Goal: Task Accomplishment & Management: Use online tool/utility

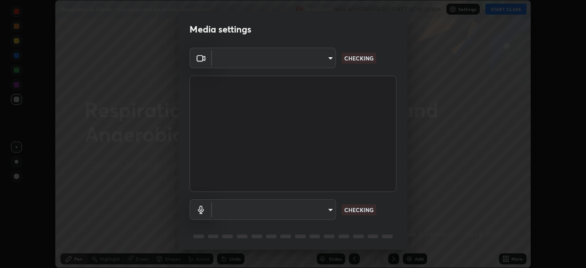
scroll to position [268, 586]
type input "9a713c2cdbe2be7ef93d2d34457ea53c7a2e6abfd87dec32e3c08735988cddce"
click at [260, 210] on body "Erase all Respiration in Plants - Glycolysis and Anaerobic Respiration Recordin…" at bounding box center [293, 134] width 586 height 268
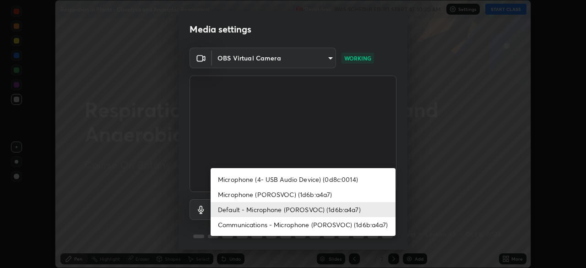
click at [269, 179] on li "Microphone (4- USB Audio Device) (0d8c:0014)" at bounding box center [303, 179] width 185 height 15
type input "b0ff200460dc0ce8a4087d9ce031f2a53c9558980bf399e62723f2ebd6f157d0"
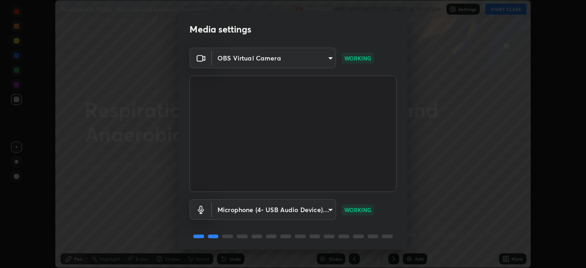
scroll to position [33, 0]
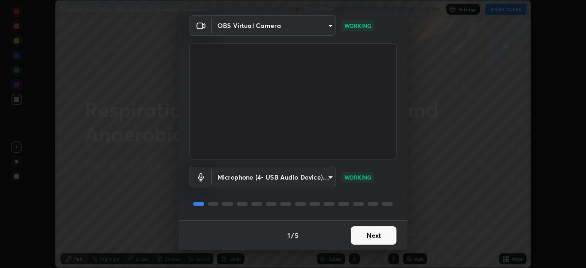
click at [366, 235] on button "Next" at bounding box center [374, 235] width 46 height 18
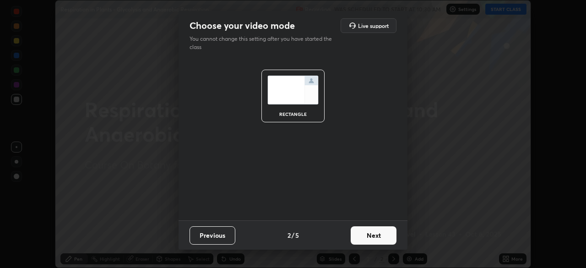
click at [360, 229] on button "Next" at bounding box center [374, 235] width 46 height 18
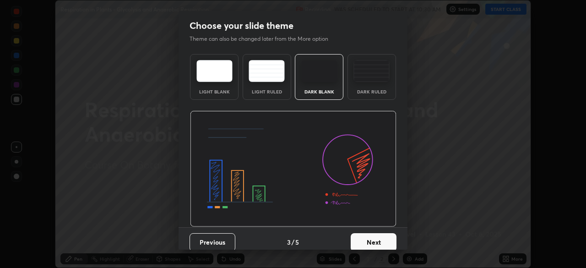
click at [366, 241] on button "Next" at bounding box center [374, 242] width 46 height 18
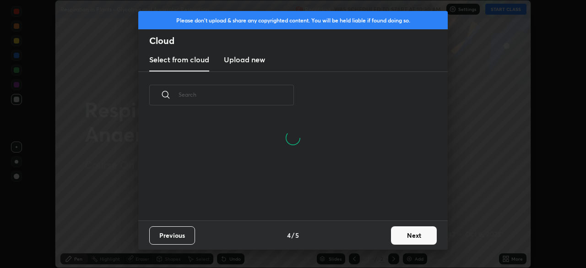
click at [418, 231] on button "Next" at bounding box center [414, 235] width 46 height 18
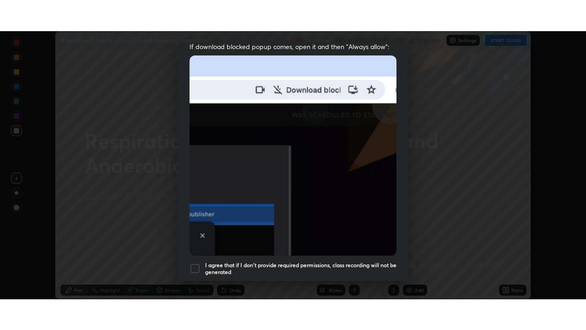
scroll to position [219, 0]
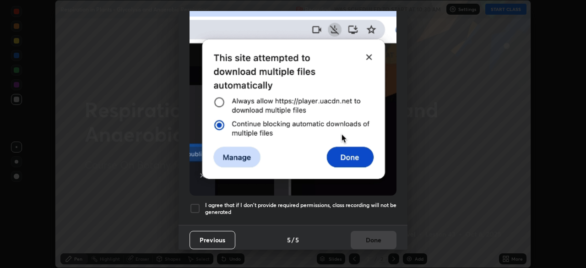
click at [200, 204] on div at bounding box center [195, 208] width 11 height 11
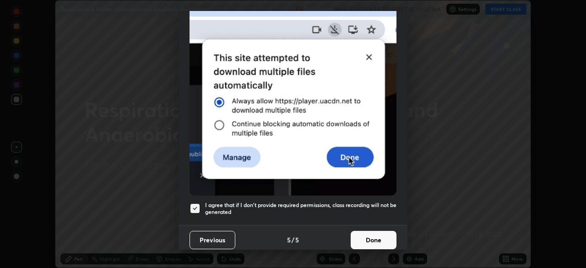
click at [364, 232] on button "Done" at bounding box center [374, 240] width 46 height 18
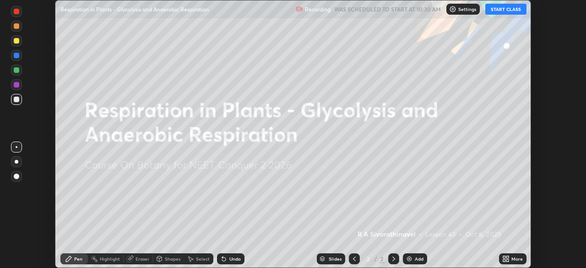
click at [502, 11] on button "START CLASS" at bounding box center [506, 9] width 41 height 11
click at [514, 255] on div "More" at bounding box center [512, 258] width 27 height 11
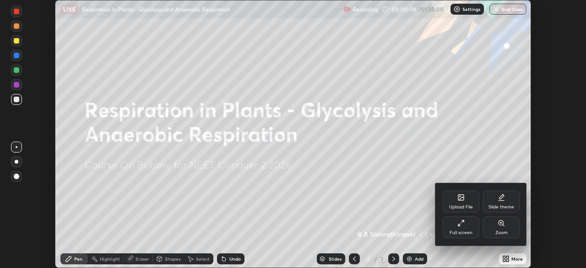
click at [463, 224] on icon at bounding box center [461, 222] width 7 height 7
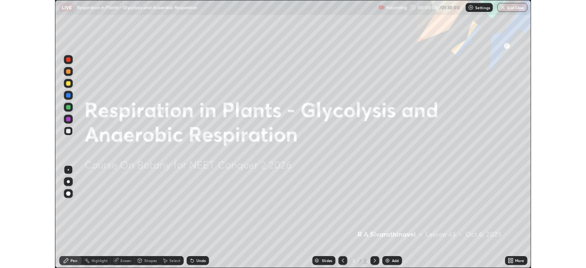
scroll to position [330, 586]
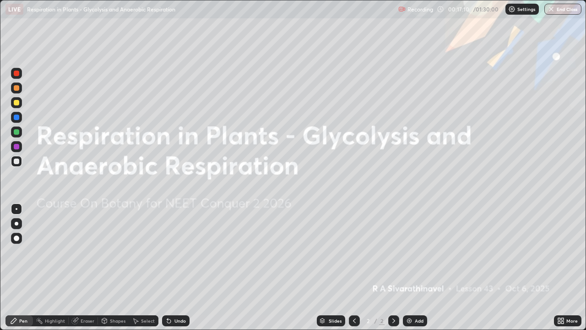
click at [568, 267] on div "More" at bounding box center [572, 320] width 11 height 5
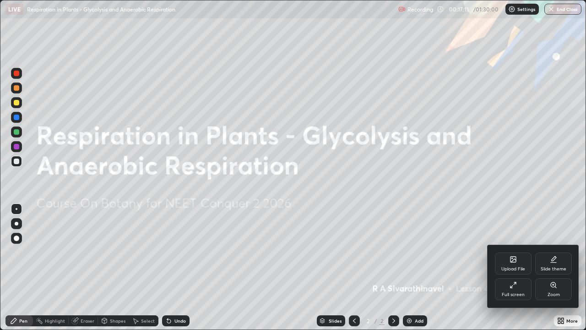
click at [515, 267] on icon at bounding box center [515, 283] width 2 height 2
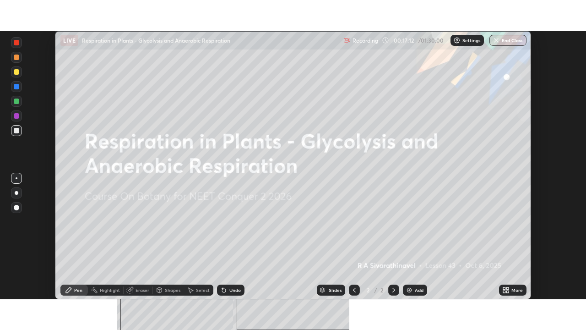
scroll to position [45536, 45218]
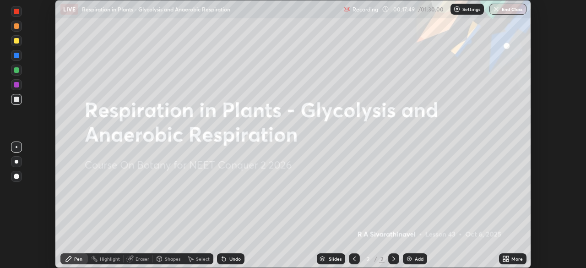
click at [517, 258] on div "More" at bounding box center [517, 259] width 11 height 5
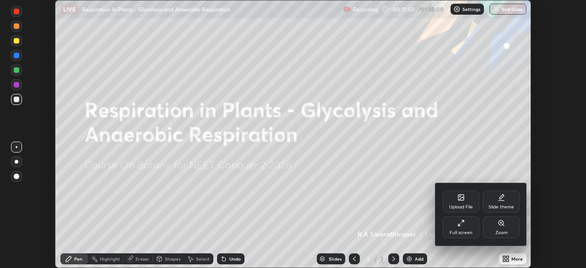
click at [454, 205] on div "Upload File" at bounding box center [461, 207] width 24 height 5
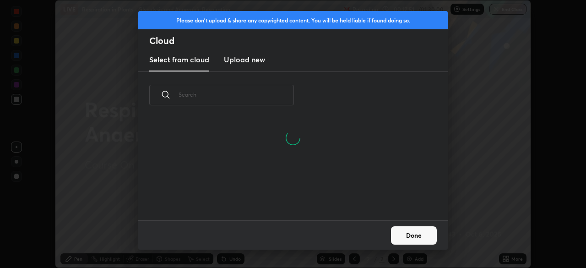
click at [253, 61] on h3 "Upload new" at bounding box center [244, 59] width 41 height 11
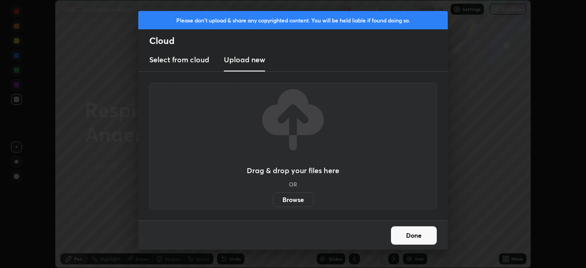
click at [291, 199] on label "Browse" at bounding box center [293, 199] width 41 height 15
click at [273, 199] on input "Browse" at bounding box center [273, 199] width 0 height 15
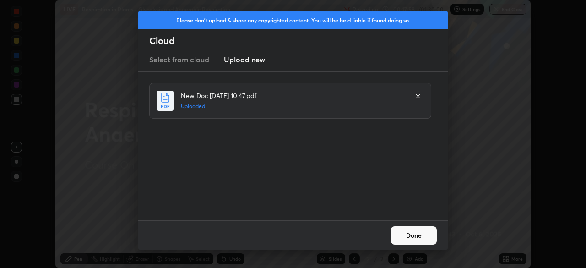
click at [413, 239] on button "Done" at bounding box center [414, 235] width 46 height 18
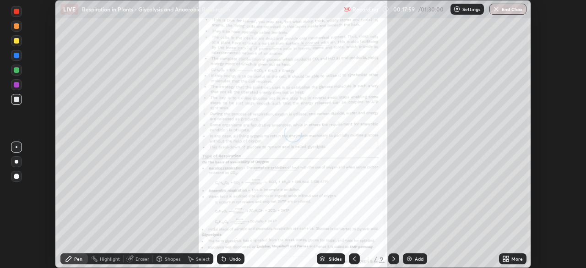
click at [508, 257] on icon at bounding box center [508, 257] width 2 height 2
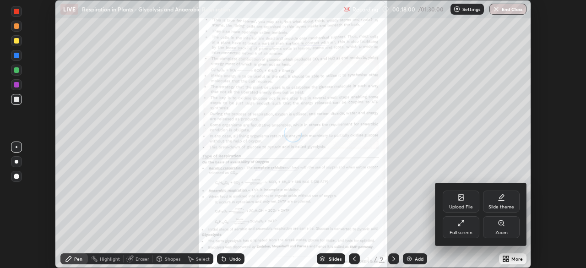
click at [460, 223] on icon at bounding box center [461, 222] width 7 height 7
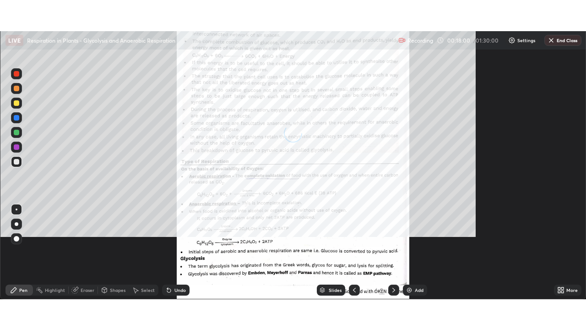
scroll to position [330, 586]
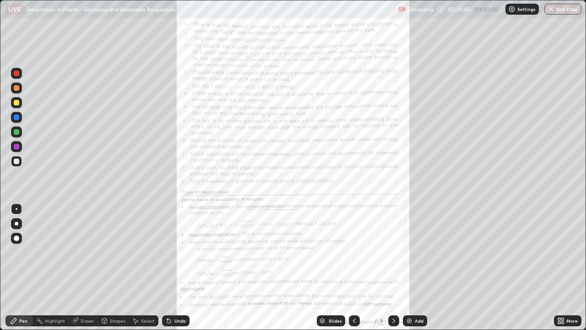
click at [556, 267] on div "More" at bounding box center [567, 320] width 27 height 11
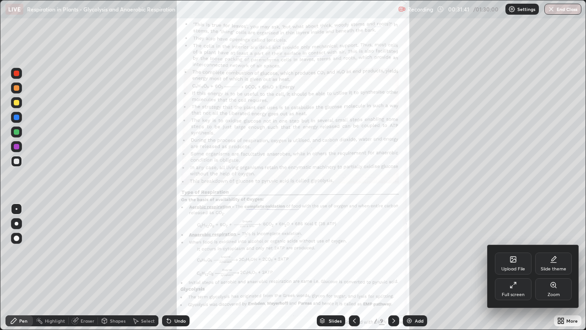
click at [558, 267] on div "Zoom" at bounding box center [554, 294] width 12 height 5
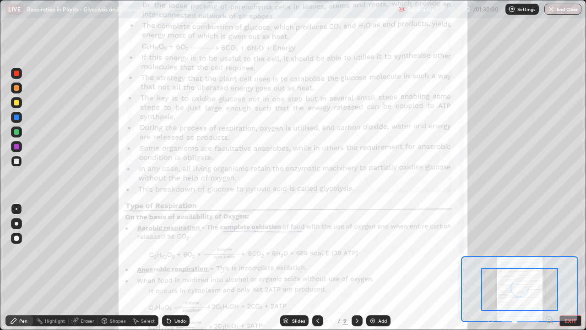
click at [549, 267] on icon at bounding box center [549, 319] width 2 height 0
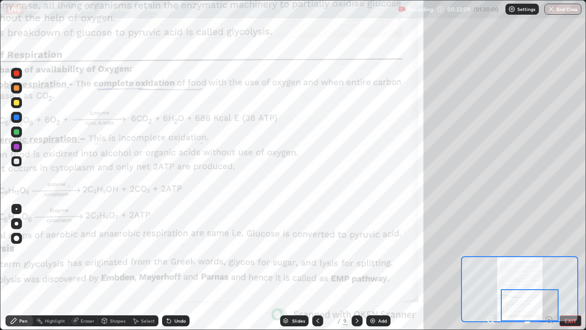
click at [382, 267] on div "Add" at bounding box center [378, 320] width 24 height 11
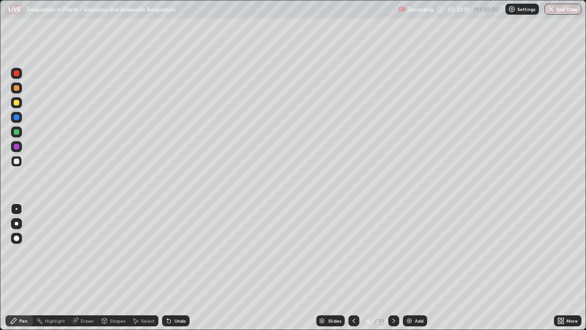
click at [16, 132] on div at bounding box center [16, 131] width 5 height 5
click at [17, 219] on div at bounding box center [16, 223] width 11 height 11
click at [18, 119] on div at bounding box center [16, 117] width 5 height 5
click at [15, 163] on div at bounding box center [16, 160] width 5 height 5
click at [18, 87] on div at bounding box center [16, 87] width 5 height 5
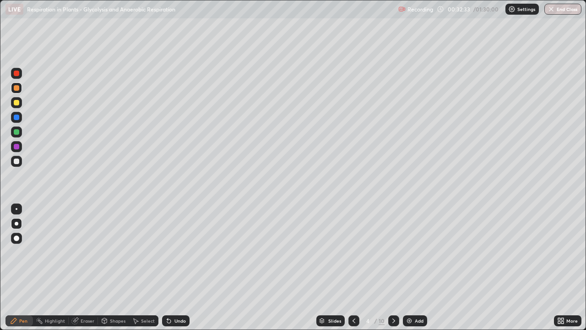
click at [15, 102] on div at bounding box center [16, 102] width 5 height 5
click at [353, 267] on icon at bounding box center [354, 320] width 3 height 5
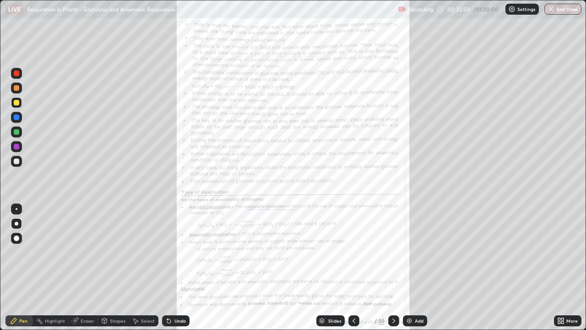
click at [571, 267] on div "More" at bounding box center [572, 320] width 11 height 5
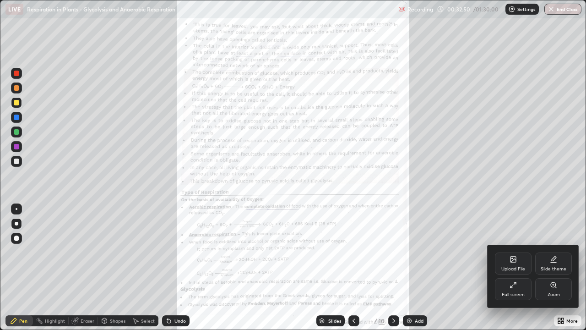
click at [557, 267] on div "Zoom" at bounding box center [553, 289] width 37 height 22
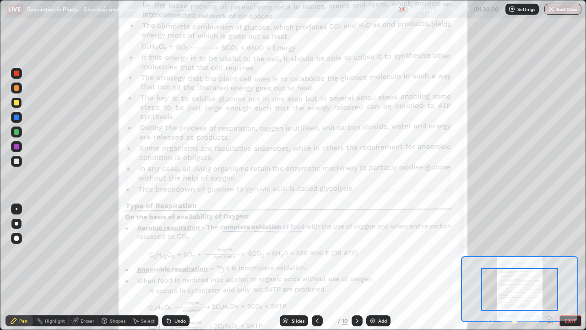
click at [550, 267] on icon at bounding box center [549, 319] width 9 height 9
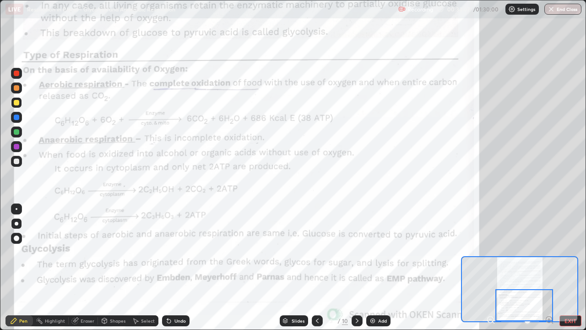
click at [356, 267] on icon at bounding box center [357, 320] width 7 height 7
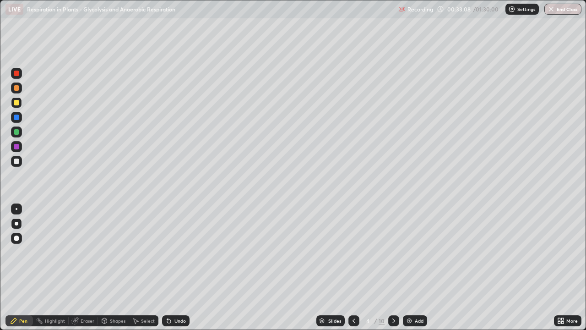
click at [393, 267] on icon at bounding box center [393, 320] width 7 height 7
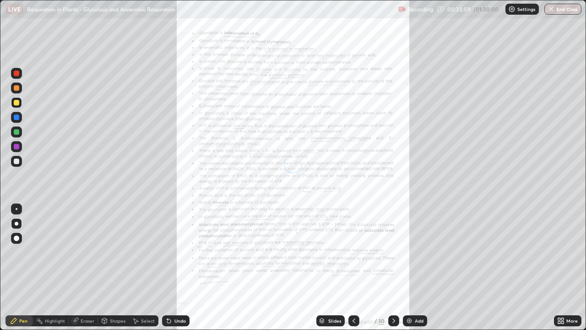
click at [569, 267] on div "More" at bounding box center [572, 320] width 11 height 5
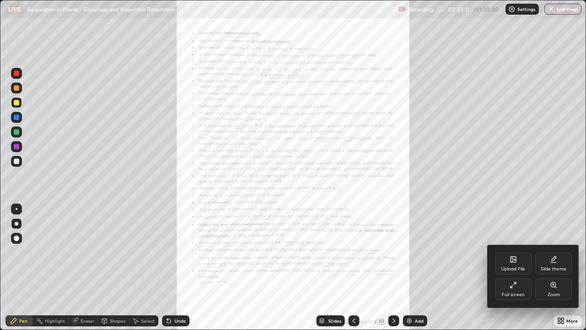
click at [551, 267] on div "Zoom" at bounding box center [554, 294] width 12 height 5
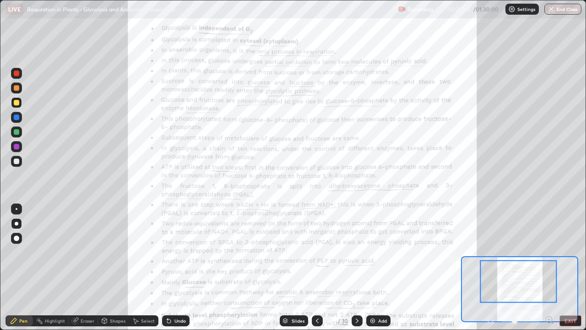
click at [17, 147] on div at bounding box center [16, 146] width 5 height 5
click at [382, 267] on div "Add" at bounding box center [378, 320] width 24 height 11
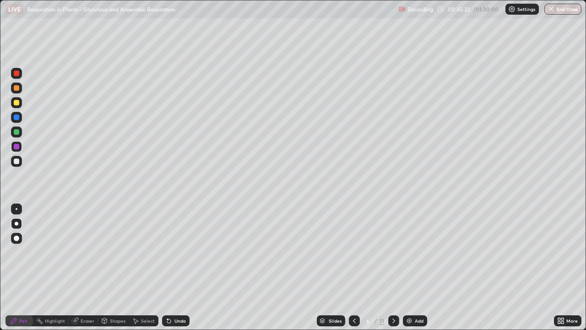
click at [17, 130] on div at bounding box center [16, 131] width 5 height 5
click at [16, 88] on div at bounding box center [16, 87] width 5 height 5
click at [354, 267] on icon at bounding box center [354, 320] width 7 height 7
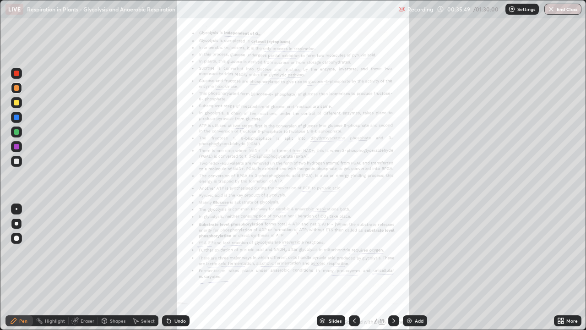
click at [567, 267] on div "More" at bounding box center [567, 320] width 27 height 11
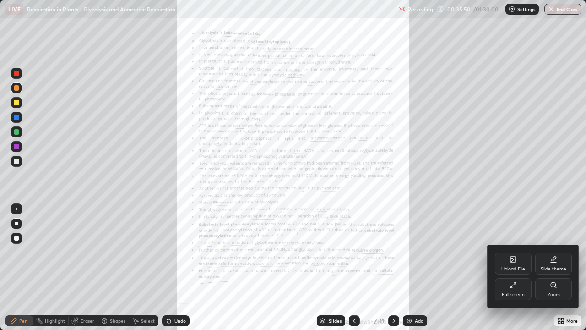
click at [560, 267] on div "Zoom" at bounding box center [553, 289] width 37 height 22
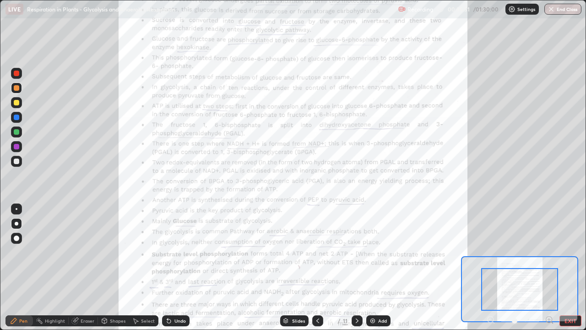
click at [550, 267] on div "Pen Highlight Eraser Shapes Select Undo Slides 5 / 11 Add EXIT" at bounding box center [293, 320] width 586 height 18
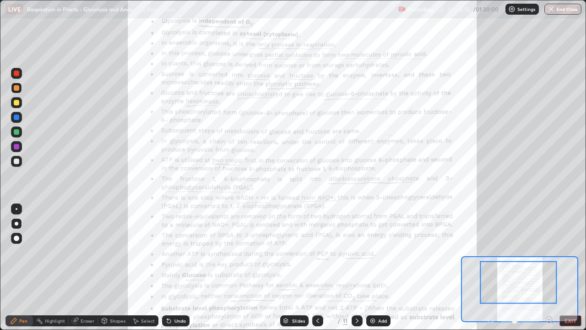
click at [356, 267] on icon at bounding box center [357, 320] width 7 height 7
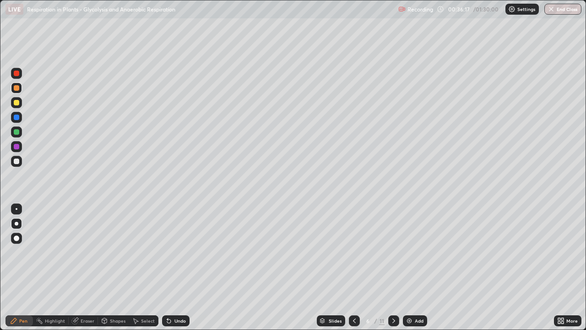
click at [81, 267] on div "Eraser" at bounding box center [88, 320] width 14 height 5
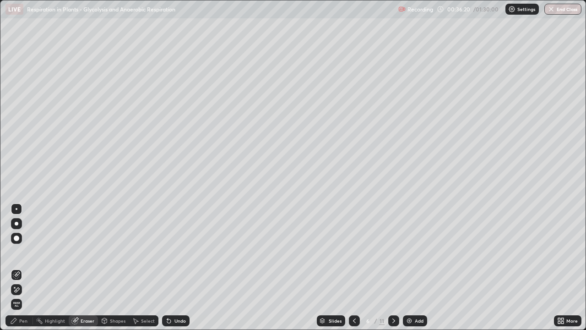
click at [16, 267] on icon at bounding box center [13, 320] width 5 height 5
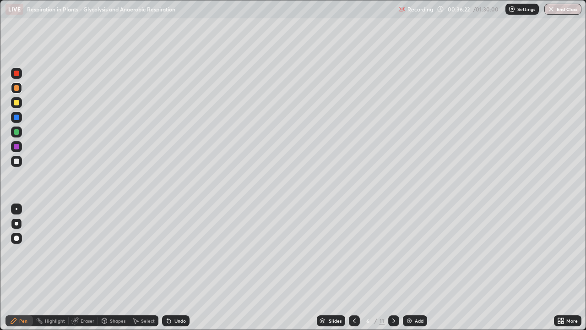
click at [18, 88] on div at bounding box center [16, 87] width 5 height 5
click at [18, 117] on div at bounding box center [16, 117] width 5 height 5
click at [15, 102] on div at bounding box center [16, 102] width 5 height 5
click at [353, 267] on icon at bounding box center [354, 320] width 7 height 7
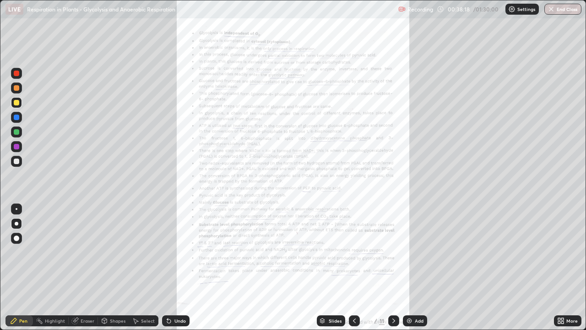
click at [562, 267] on icon at bounding box center [563, 319] width 2 height 2
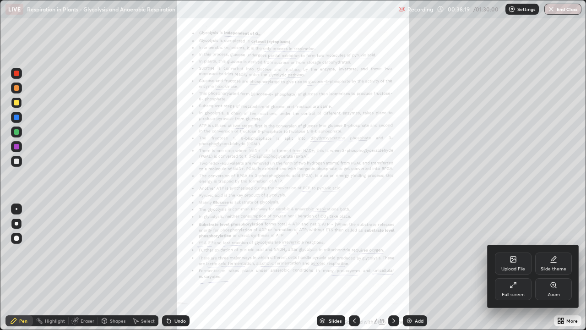
click at [558, 267] on div "Zoom" at bounding box center [553, 289] width 37 height 22
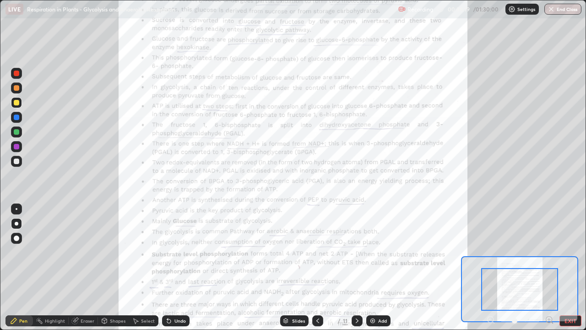
click at [549, 267] on icon at bounding box center [549, 319] width 2 height 0
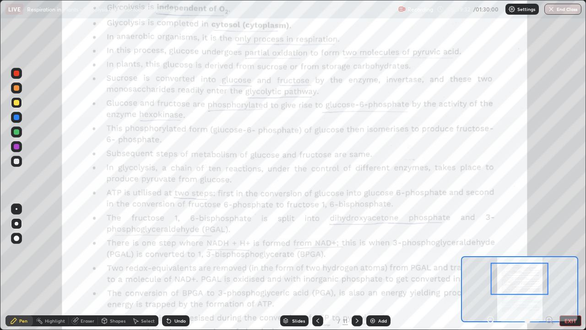
click at [356, 267] on icon at bounding box center [357, 320] width 7 height 7
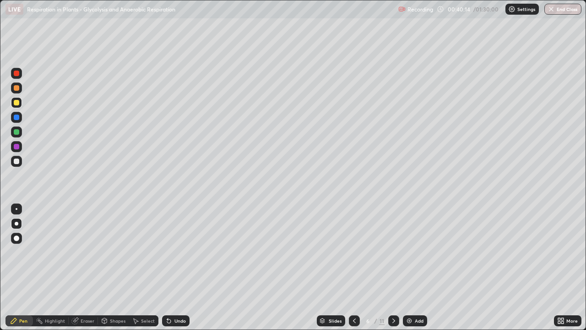
click at [21, 86] on div at bounding box center [16, 87] width 11 height 11
click at [19, 116] on div at bounding box center [16, 117] width 5 height 5
click at [354, 267] on icon at bounding box center [354, 320] width 7 height 7
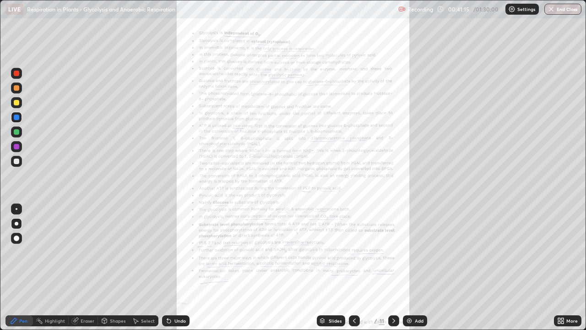
click at [355, 267] on icon at bounding box center [354, 320] width 7 height 7
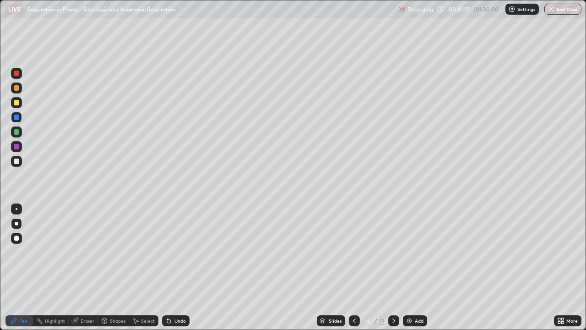
click at [392, 267] on icon at bounding box center [393, 320] width 7 height 7
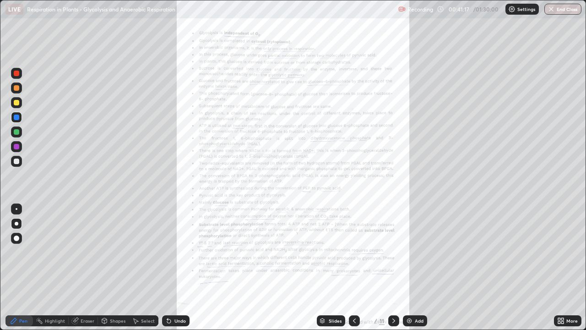
click at [394, 267] on icon at bounding box center [393, 320] width 7 height 7
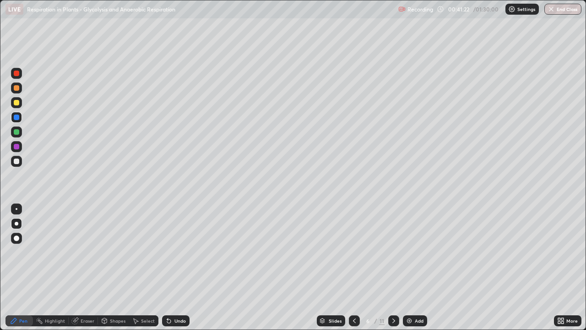
click at [17, 132] on div at bounding box center [16, 131] width 5 height 5
click at [19, 158] on div at bounding box center [16, 161] width 11 height 11
click at [90, 267] on div "Eraser" at bounding box center [88, 320] width 14 height 5
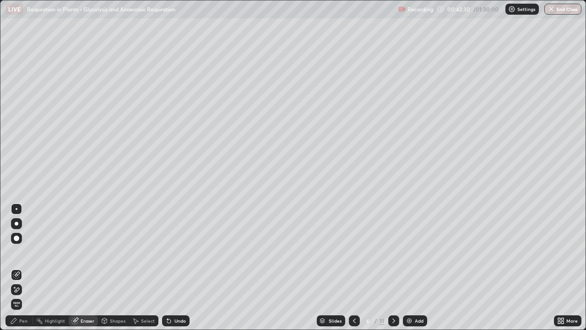
click at [390, 267] on div at bounding box center [393, 320] width 11 height 11
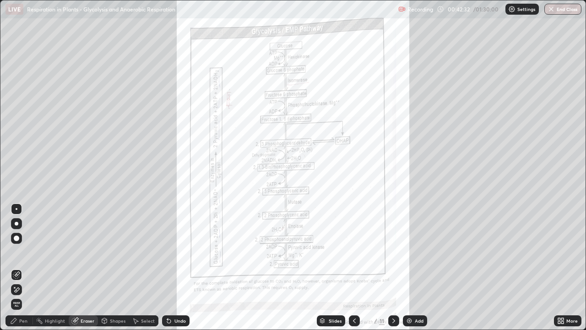
click at [358, 267] on div at bounding box center [354, 320] width 11 height 11
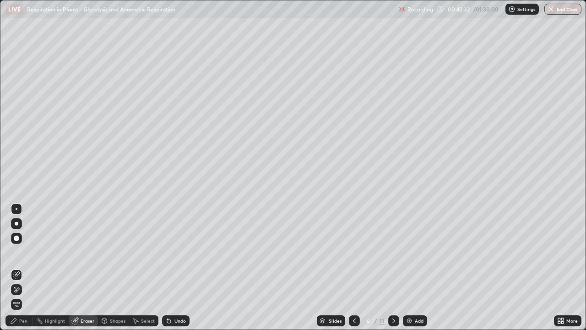
click at [358, 267] on div at bounding box center [354, 320] width 11 height 11
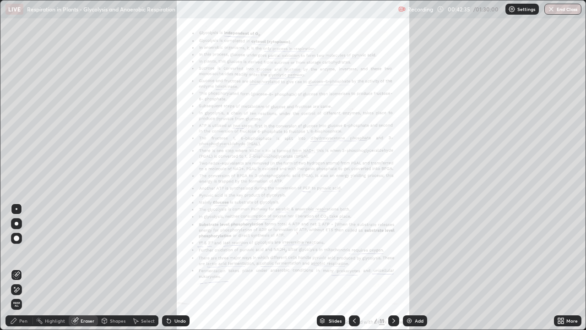
click at [572, 267] on div "More" at bounding box center [572, 320] width 11 height 5
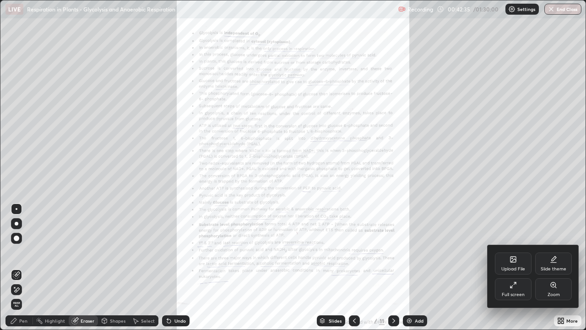
click at [562, 267] on div "Zoom" at bounding box center [553, 289] width 37 height 22
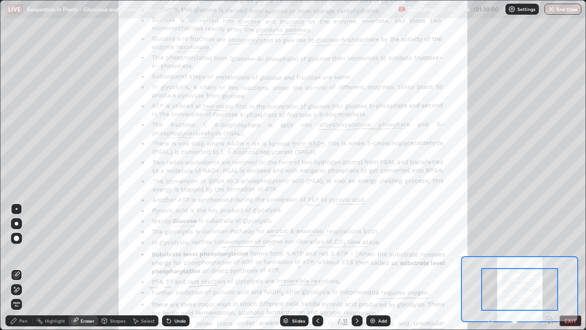
click at [549, 267] on icon at bounding box center [549, 319] width 2 height 0
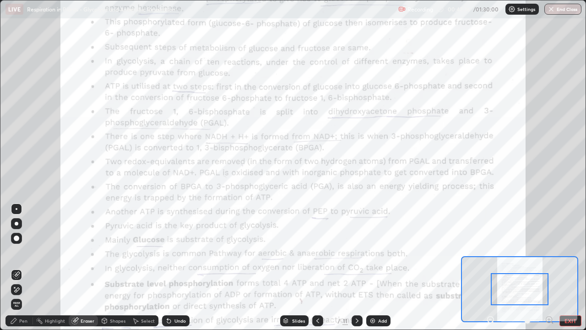
click at [548, 267] on icon at bounding box center [549, 319] width 9 height 9
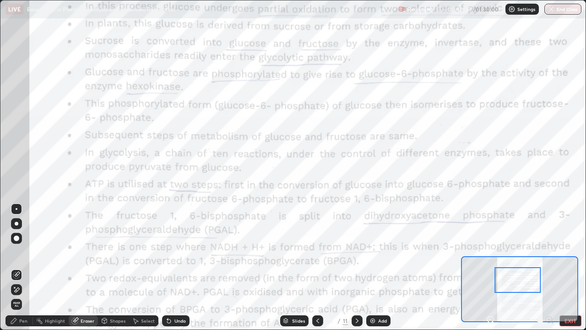
click at [13, 267] on icon at bounding box center [13, 320] width 5 height 5
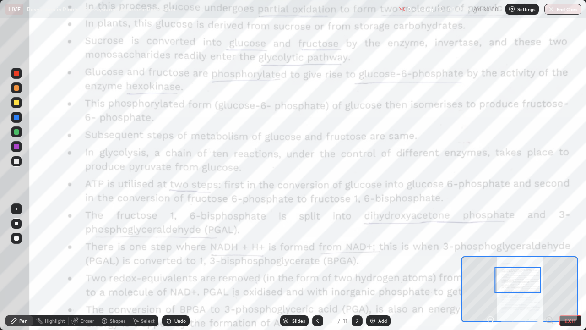
click at [17, 144] on div at bounding box center [16, 146] width 5 height 5
click at [17, 204] on div at bounding box center [16, 208] width 11 height 11
click at [356, 267] on icon at bounding box center [357, 320] width 3 height 5
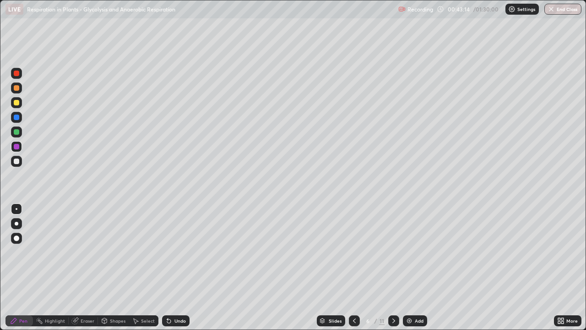
click at [22, 90] on div at bounding box center [16, 87] width 11 height 11
click at [20, 219] on div at bounding box center [16, 223] width 11 height 11
click at [17, 103] on div at bounding box center [16, 102] width 5 height 5
click at [354, 267] on icon at bounding box center [354, 320] width 7 height 7
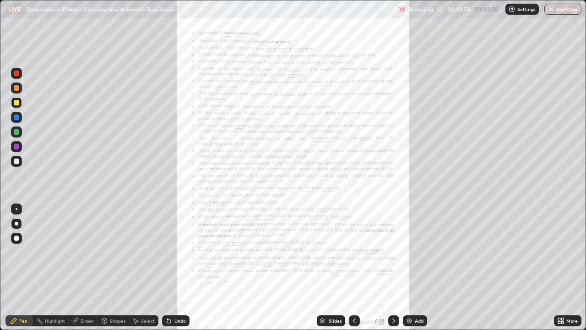
click at [572, 267] on div "More" at bounding box center [567, 320] width 27 height 11
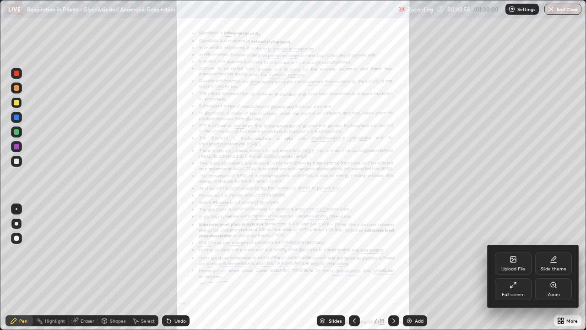
click at [562, 267] on div "Zoom" at bounding box center [553, 289] width 37 height 22
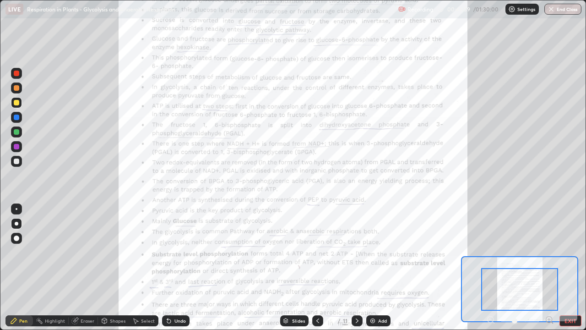
click at [549, 267] on icon at bounding box center [549, 319] width 2 height 0
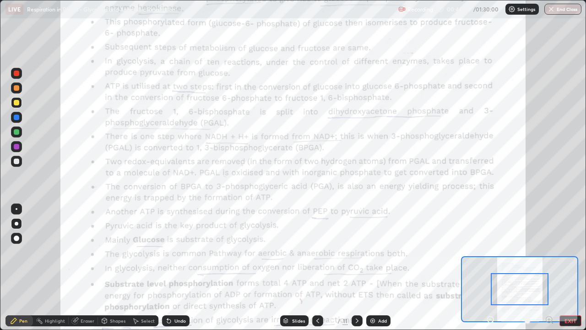
click at [539, 267] on div at bounding box center [520, 289] width 58 height 32
click at [321, 267] on div at bounding box center [317, 320] width 11 height 11
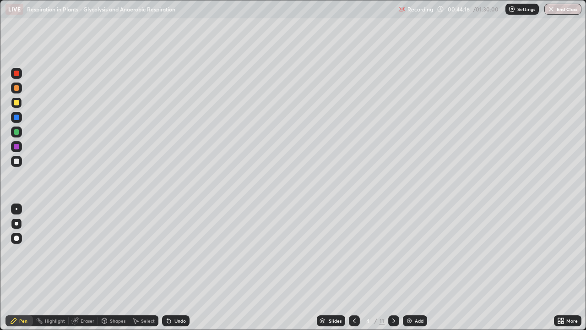
click at [396, 267] on icon at bounding box center [393, 320] width 7 height 7
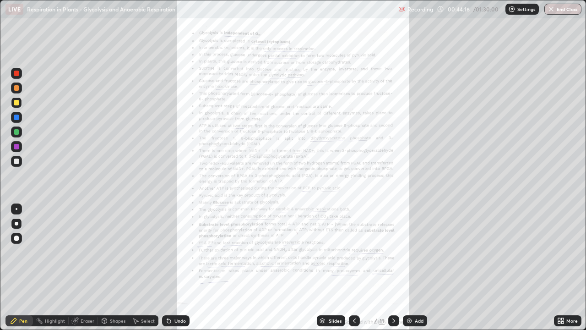
click at [393, 267] on icon at bounding box center [393, 320] width 7 height 7
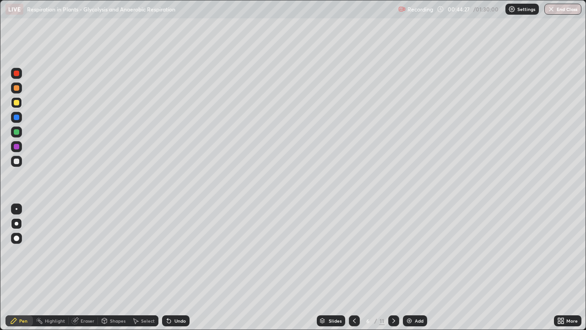
click at [18, 87] on div at bounding box center [16, 87] width 5 height 5
click at [393, 267] on icon at bounding box center [393, 320] width 7 height 7
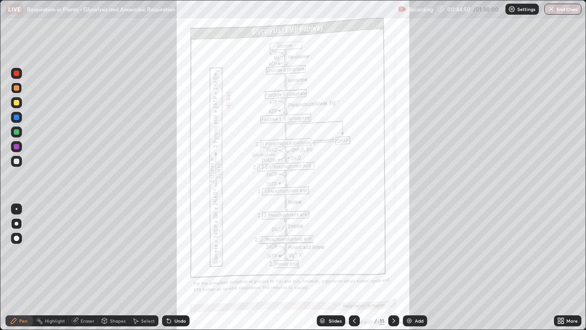
click at [351, 267] on icon at bounding box center [354, 320] width 7 height 7
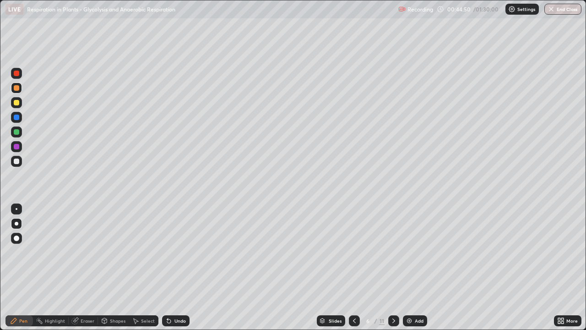
click at [349, 267] on div at bounding box center [354, 320] width 11 height 11
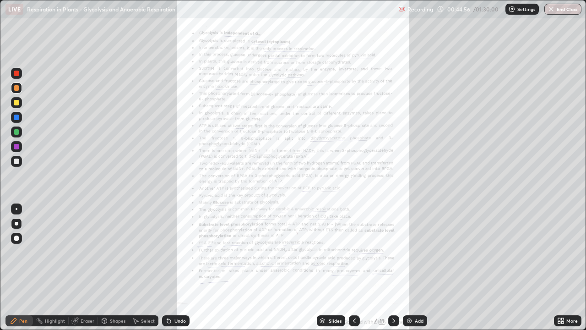
click at [352, 267] on icon at bounding box center [354, 320] width 7 height 7
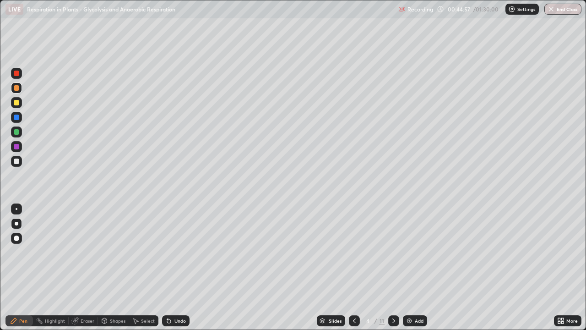
click at [393, 267] on icon at bounding box center [393, 320] width 7 height 7
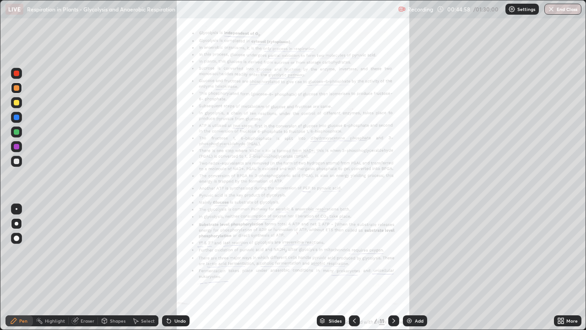
click at [392, 267] on icon at bounding box center [393, 320] width 7 height 7
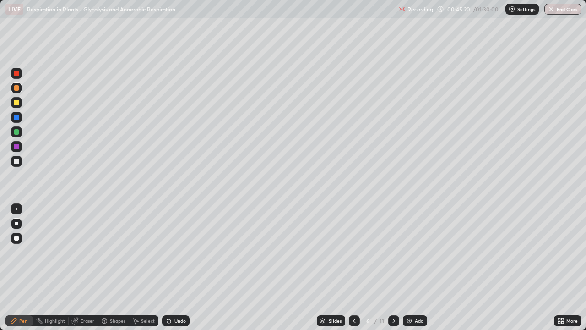
click at [17, 147] on div at bounding box center [16, 146] width 5 height 5
click at [20, 161] on div at bounding box center [16, 161] width 11 height 11
click at [355, 267] on div at bounding box center [354, 320] width 11 height 11
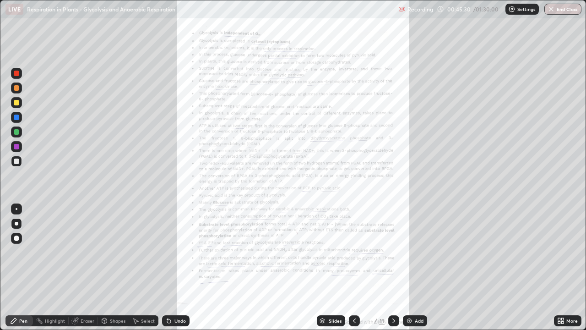
click at [352, 267] on icon at bounding box center [354, 320] width 7 height 7
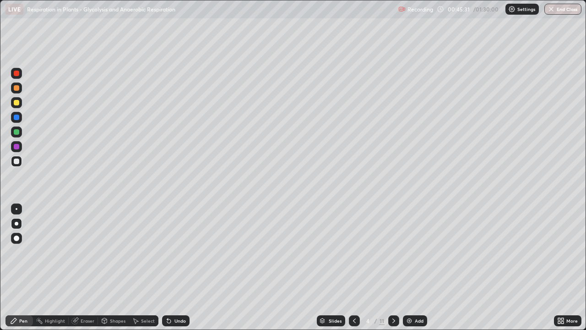
click at [393, 267] on icon at bounding box center [393, 320] width 7 height 7
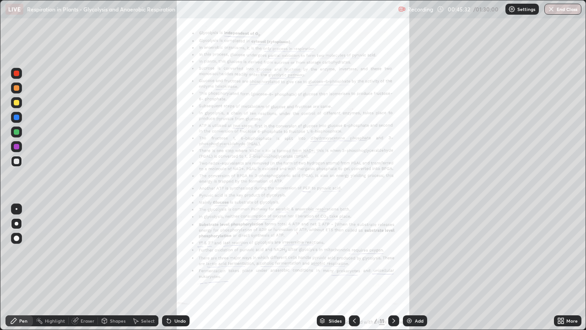
click at [394, 267] on icon at bounding box center [394, 320] width 3 height 5
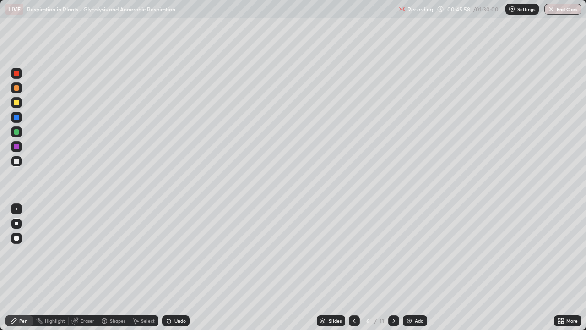
click at [16, 84] on div at bounding box center [16, 87] width 11 height 11
click at [20, 132] on div at bounding box center [16, 131] width 11 height 11
click at [355, 267] on icon at bounding box center [354, 320] width 7 height 7
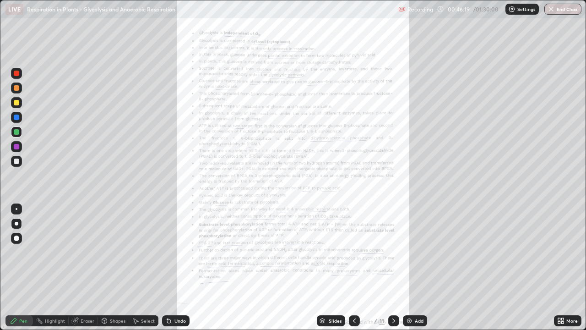
click at [571, 267] on div "More" at bounding box center [567, 320] width 27 height 11
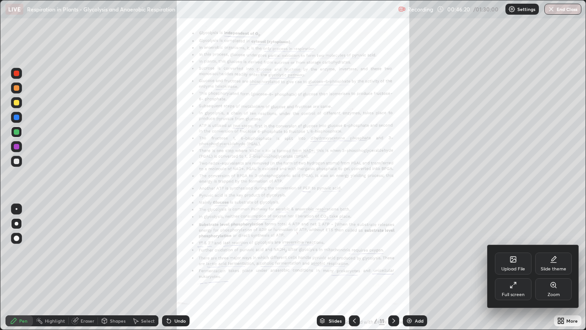
click at [563, 267] on div "Zoom" at bounding box center [553, 289] width 37 height 22
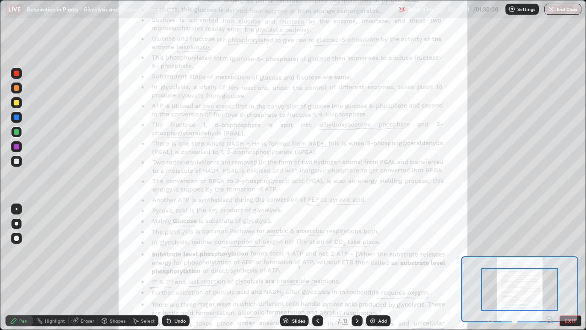
click at [549, 267] on icon at bounding box center [549, 319] width 2 height 0
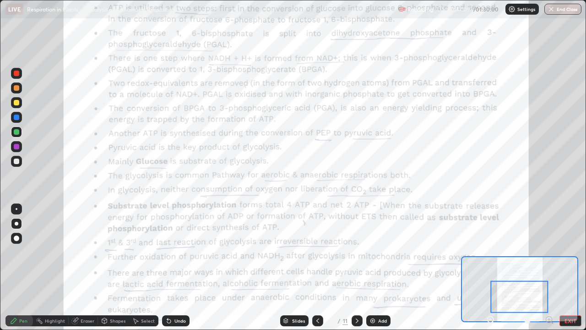
click at [317, 267] on icon at bounding box center [318, 320] width 3 height 5
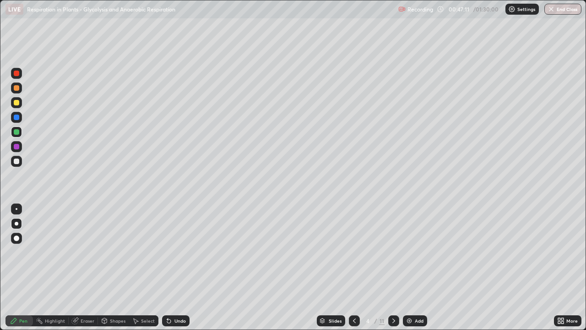
click at [392, 267] on icon at bounding box center [393, 320] width 7 height 7
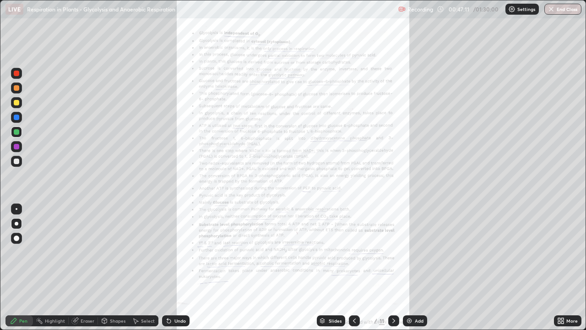
click at [393, 267] on icon at bounding box center [393, 320] width 7 height 7
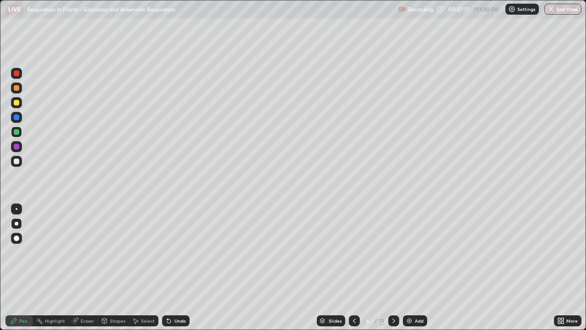
click at [18, 88] on div at bounding box center [16, 87] width 5 height 5
click at [19, 101] on div at bounding box center [16, 102] width 5 height 5
click at [19, 120] on div at bounding box center [16, 117] width 11 height 11
click at [16, 133] on div at bounding box center [16, 131] width 5 height 5
click at [18, 162] on div at bounding box center [16, 160] width 5 height 5
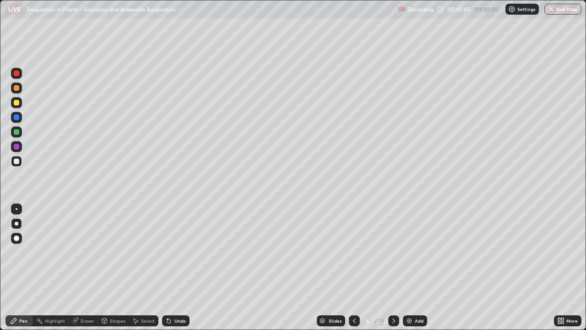
click at [16, 102] on div at bounding box center [16, 102] width 5 height 5
click at [354, 267] on icon at bounding box center [354, 320] width 7 height 7
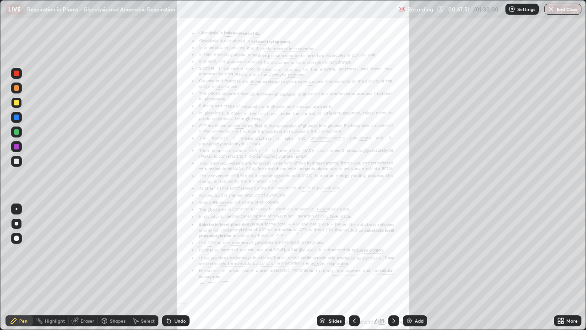
click at [572, 267] on div "More" at bounding box center [572, 320] width 11 height 5
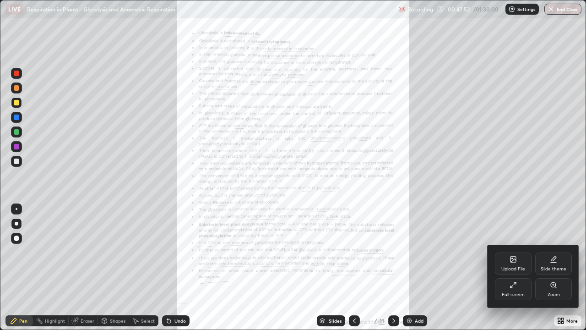
click at [557, 267] on div "Zoom" at bounding box center [553, 289] width 37 height 22
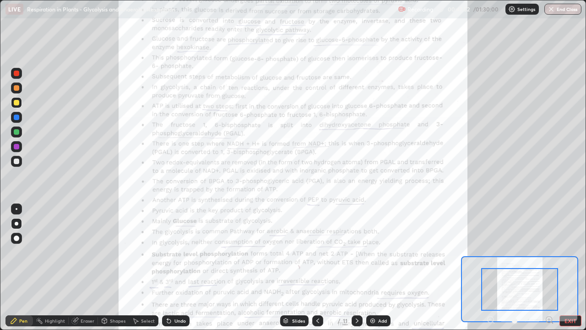
click at [549, 267] on icon at bounding box center [549, 319] width 2 height 0
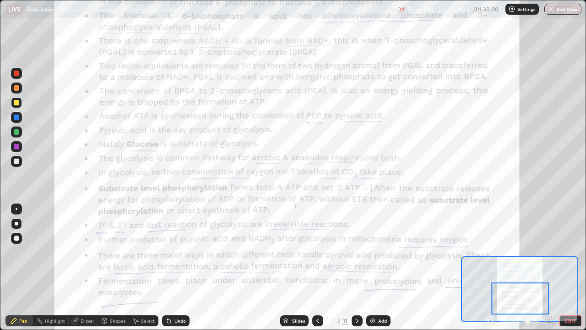
click at [317, 267] on icon at bounding box center [317, 320] width 7 height 7
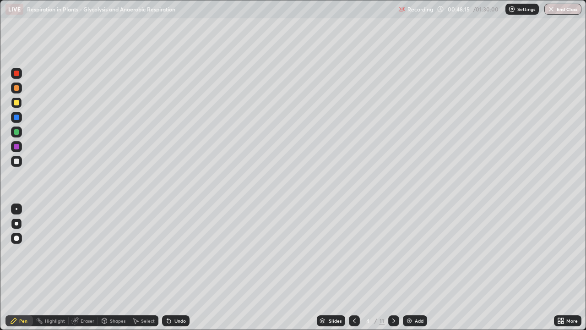
click at [393, 267] on icon at bounding box center [393, 320] width 7 height 7
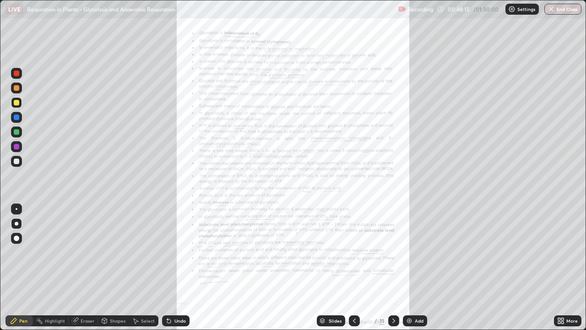
click at [393, 267] on icon at bounding box center [393, 320] width 7 height 7
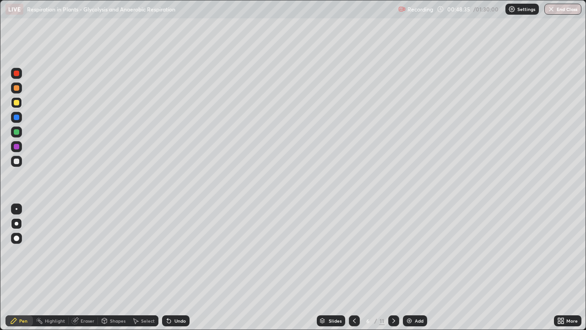
click at [393, 267] on icon at bounding box center [393, 320] width 7 height 7
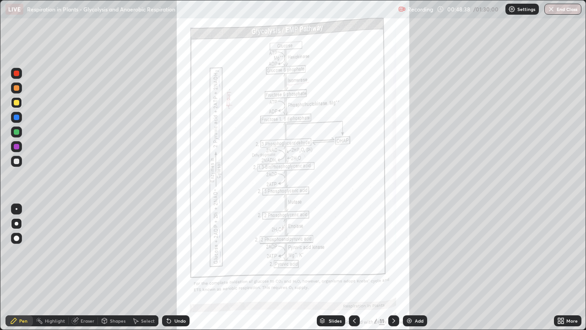
click at [355, 267] on icon at bounding box center [354, 320] width 7 height 7
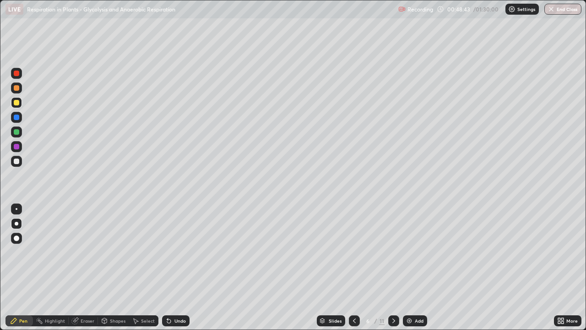
click at [354, 267] on icon at bounding box center [354, 320] width 7 height 7
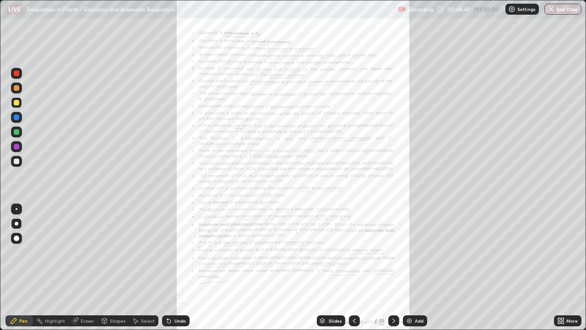
click at [354, 267] on icon at bounding box center [354, 320] width 7 height 7
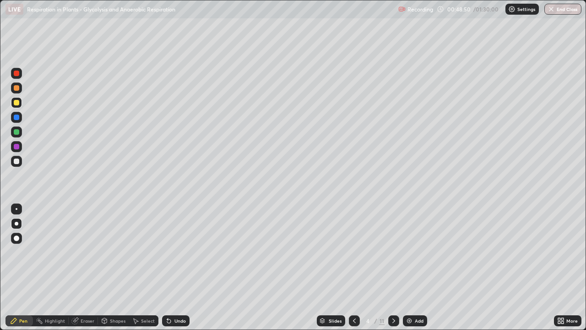
click at [395, 267] on div at bounding box center [393, 320] width 11 height 11
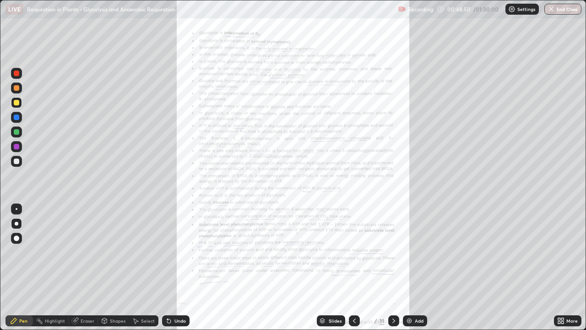
click at [394, 267] on icon at bounding box center [393, 320] width 7 height 7
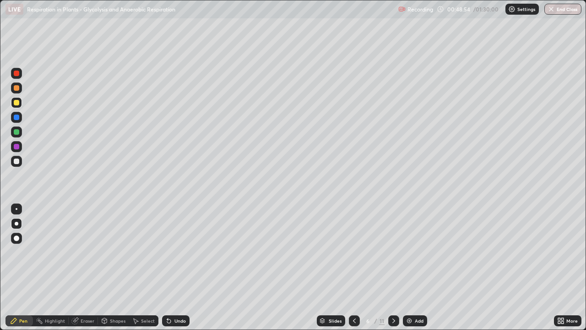
click at [178, 267] on div "Undo" at bounding box center [180, 320] width 11 height 5
click at [175, 267] on div "Undo" at bounding box center [180, 320] width 11 height 5
click at [17, 90] on div at bounding box center [16, 87] width 5 height 5
click at [17, 132] on div at bounding box center [16, 131] width 5 height 5
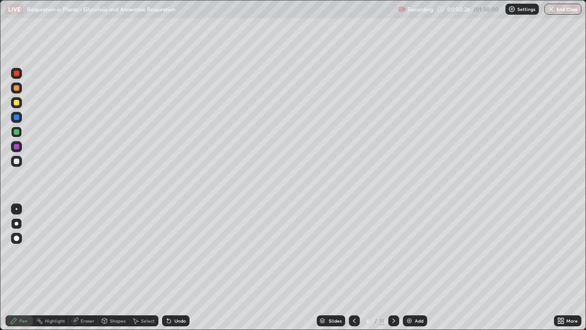
click at [355, 267] on icon at bounding box center [354, 320] width 7 height 7
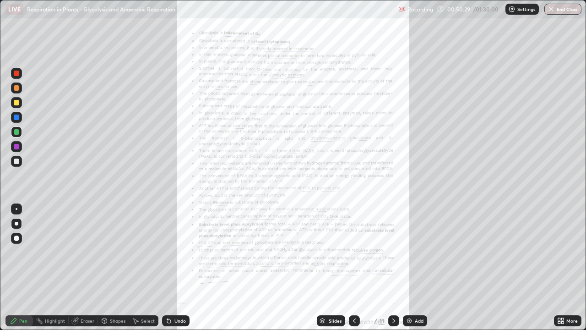
click at [572, 267] on div "More" at bounding box center [572, 320] width 11 height 5
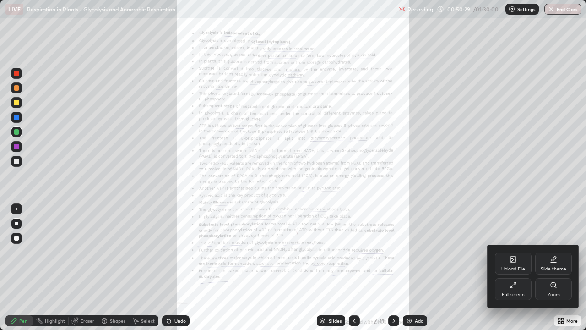
click at [557, 267] on div "Zoom" at bounding box center [553, 289] width 37 height 22
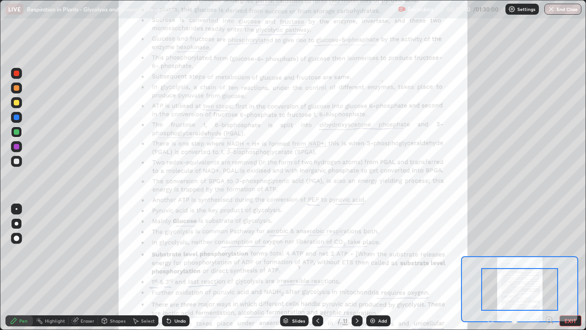
click at [549, 267] on icon at bounding box center [549, 319] width 2 height 0
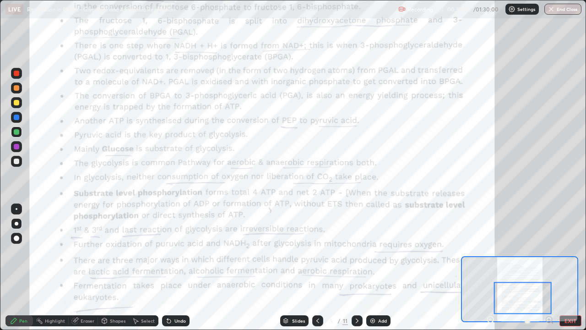
click at [357, 267] on icon at bounding box center [357, 320] width 7 height 7
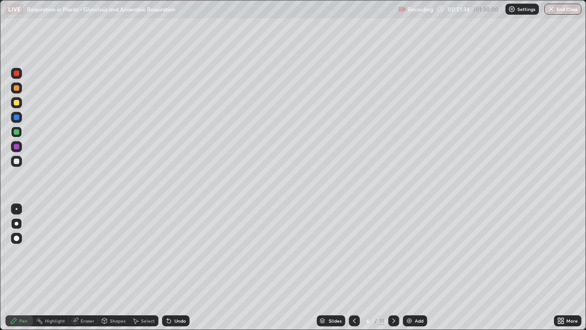
click at [20, 87] on div at bounding box center [16, 87] width 11 height 11
click at [16, 101] on div at bounding box center [16, 102] width 5 height 5
click at [16, 163] on div at bounding box center [16, 160] width 5 height 5
click at [18, 131] on div at bounding box center [16, 131] width 5 height 5
click at [355, 267] on icon at bounding box center [354, 320] width 3 height 5
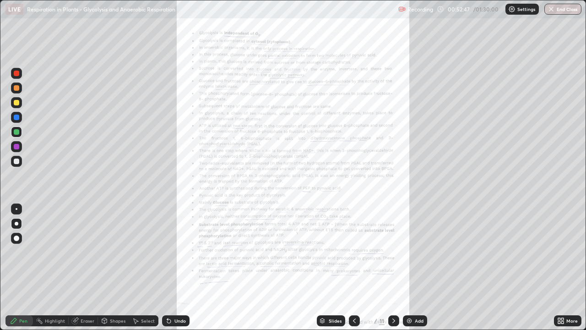
click at [355, 267] on icon at bounding box center [354, 320] width 3 height 5
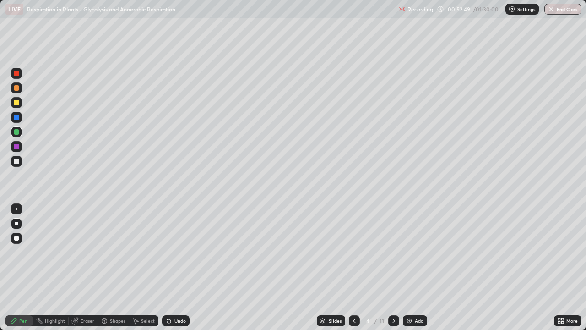
click at [392, 267] on icon at bounding box center [393, 320] width 7 height 7
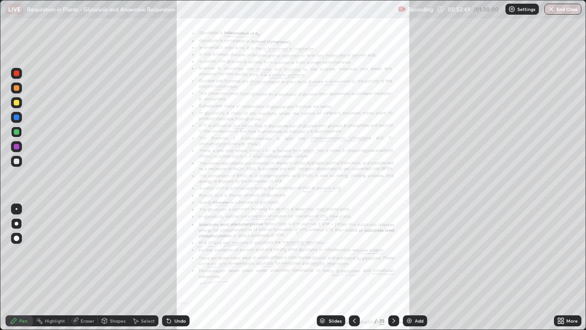
click at [392, 267] on icon at bounding box center [393, 320] width 7 height 7
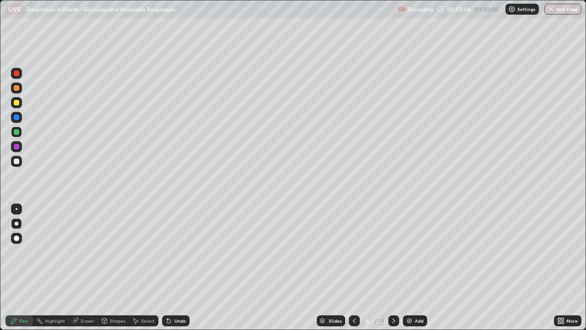
click at [418, 267] on div "Add" at bounding box center [419, 320] width 9 height 5
click at [180, 267] on div "Undo" at bounding box center [180, 320] width 11 height 5
click at [17, 83] on div at bounding box center [16, 87] width 11 height 11
click at [16, 127] on div at bounding box center [16, 131] width 11 height 11
click at [16, 101] on div at bounding box center [16, 102] width 5 height 5
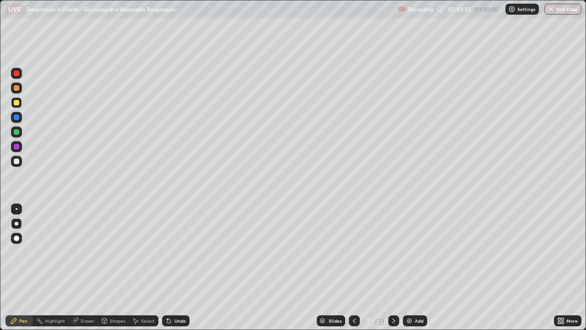
click at [352, 267] on icon at bounding box center [354, 320] width 7 height 7
click at [396, 267] on div at bounding box center [393, 320] width 11 height 18
click at [20, 86] on div at bounding box center [16, 87] width 11 height 11
click at [19, 102] on div at bounding box center [16, 102] width 5 height 5
click at [17, 132] on div at bounding box center [16, 131] width 5 height 5
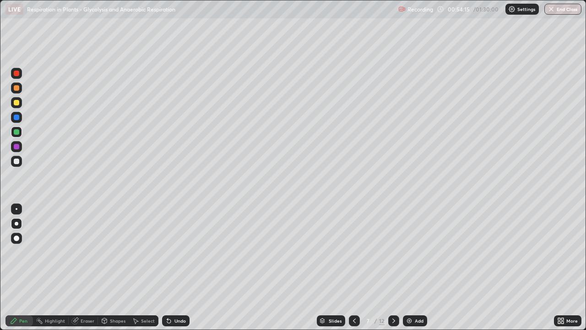
click at [21, 104] on div at bounding box center [16, 102] width 11 height 11
click at [20, 131] on div at bounding box center [16, 131] width 11 height 11
click at [21, 158] on div at bounding box center [16, 161] width 11 height 11
click at [18, 88] on div at bounding box center [16, 87] width 5 height 5
click at [15, 133] on div at bounding box center [16, 131] width 5 height 5
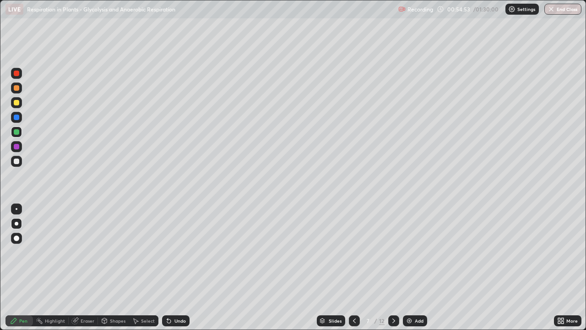
click at [16, 131] on div at bounding box center [16, 131] width 5 height 5
click at [17, 159] on div at bounding box center [16, 160] width 5 height 5
click at [17, 99] on div at bounding box center [16, 102] width 11 height 11
click at [17, 161] on div at bounding box center [16, 160] width 5 height 5
click at [18, 100] on div at bounding box center [16, 102] width 5 height 5
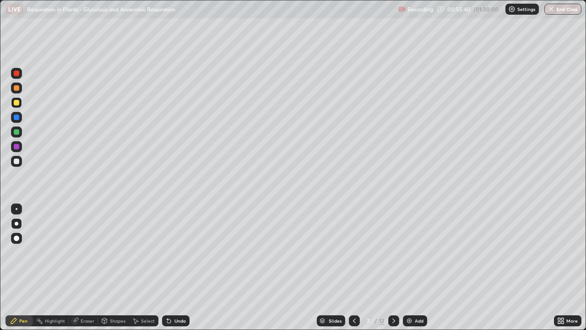
click at [354, 267] on div at bounding box center [354, 320] width 11 height 11
click at [393, 267] on icon at bounding box center [393, 320] width 7 height 7
click at [393, 267] on div at bounding box center [393, 320] width 11 height 11
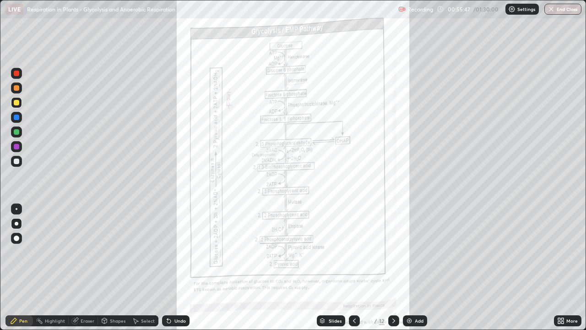
click at [354, 267] on icon at bounding box center [354, 320] width 7 height 7
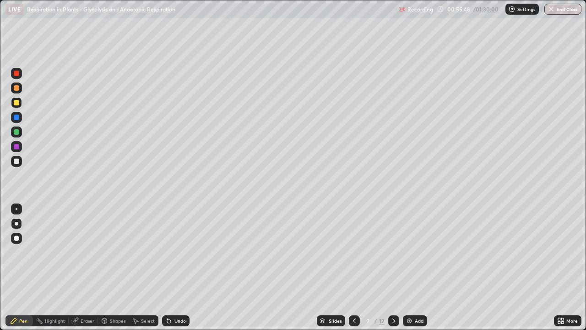
click at [393, 267] on icon at bounding box center [393, 320] width 7 height 7
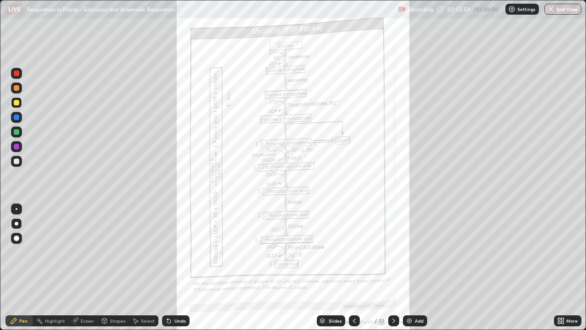
click at [355, 267] on icon at bounding box center [354, 320] width 7 height 7
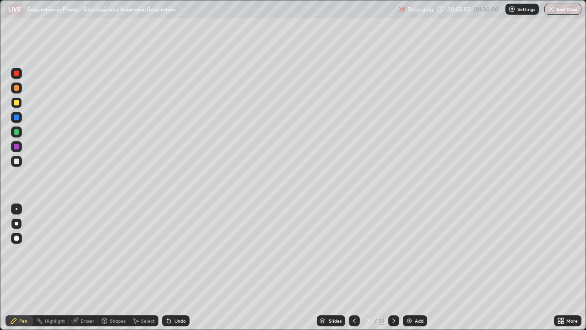
click at [355, 267] on div at bounding box center [354, 320] width 11 height 11
click at [393, 267] on div at bounding box center [393, 320] width 11 height 18
click at [17, 128] on div at bounding box center [16, 131] width 11 height 11
click at [19, 102] on div at bounding box center [16, 102] width 5 height 5
click at [354, 267] on icon at bounding box center [354, 320] width 7 height 7
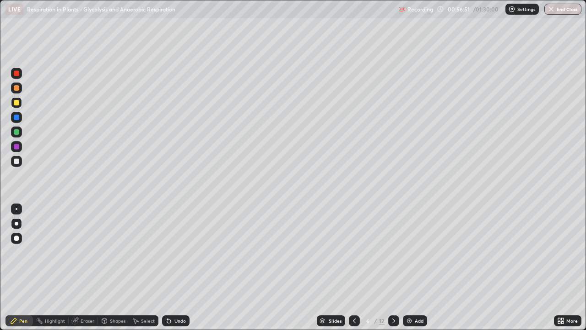
click at [393, 267] on icon at bounding box center [393, 320] width 7 height 7
click at [16, 159] on div at bounding box center [16, 160] width 5 height 5
click at [17, 131] on div at bounding box center [16, 131] width 5 height 5
click at [21, 158] on div at bounding box center [16, 161] width 11 height 11
click at [17, 147] on div at bounding box center [16, 146] width 5 height 5
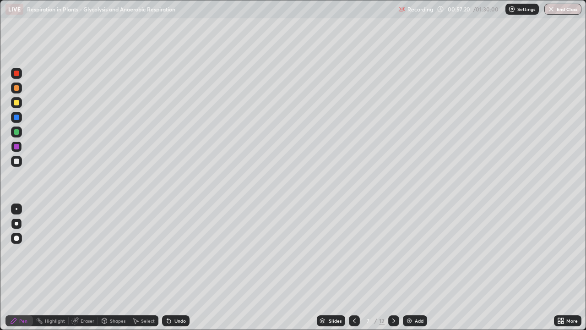
click at [14, 162] on div at bounding box center [16, 160] width 5 height 5
click at [16, 131] on div at bounding box center [16, 131] width 5 height 5
click at [17, 102] on div at bounding box center [16, 102] width 5 height 5
click at [17, 132] on div at bounding box center [16, 131] width 5 height 5
click at [172, 267] on div "Undo" at bounding box center [175, 320] width 27 height 11
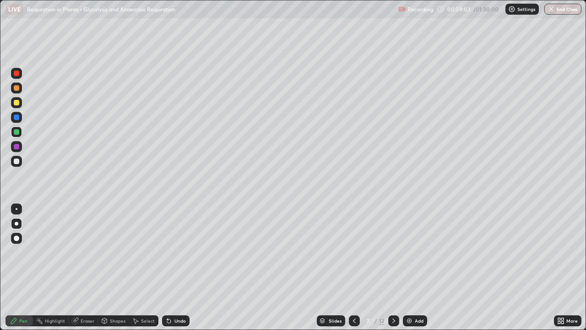
click at [393, 267] on icon at bounding box center [394, 320] width 3 height 5
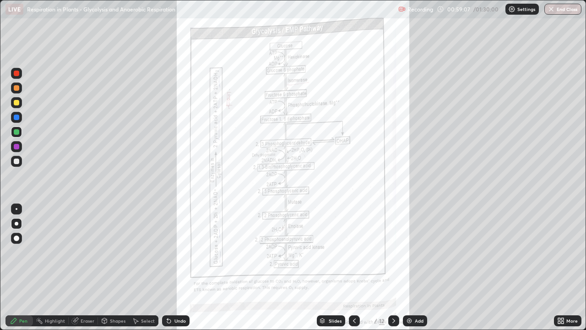
click at [354, 267] on icon at bounding box center [354, 320] width 7 height 7
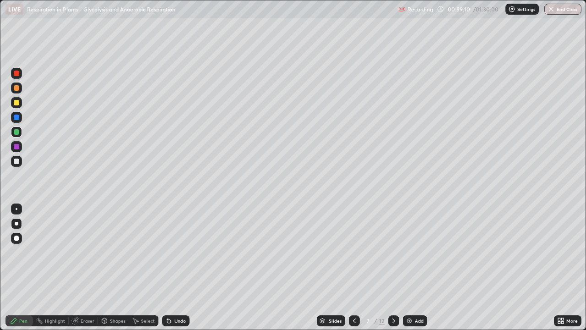
click at [16, 88] on div at bounding box center [16, 87] width 5 height 5
click at [181, 267] on div "Undo" at bounding box center [180, 320] width 11 height 5
click at [180, 267] on div "Undo" at bounding box center [180, 320] width 11 height 5
click at [353, 267] on icon at bounding box center [354, 320] width 7 height 7
click at [393, 267] on icon at bounding box center [393, 320] width 7 height 7
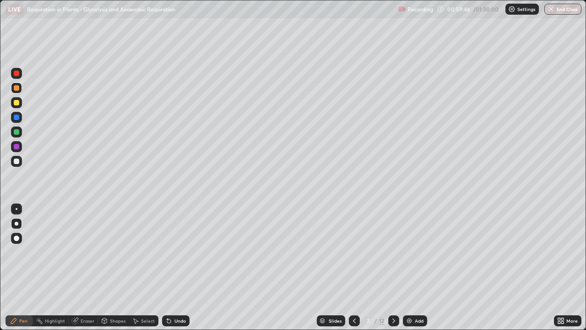
click at [394, 267] on icon at bounding box center [393, 320] width 7 height 7
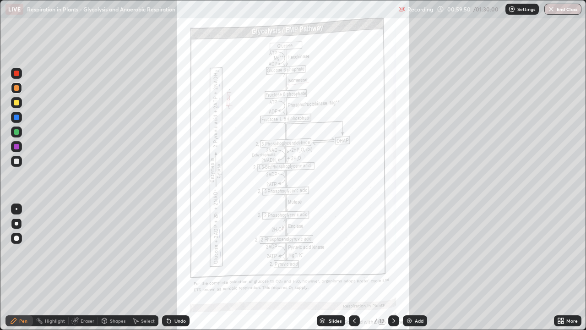
click at [354, 267] on icon at bounding box center [354, 320] width 7 height 7
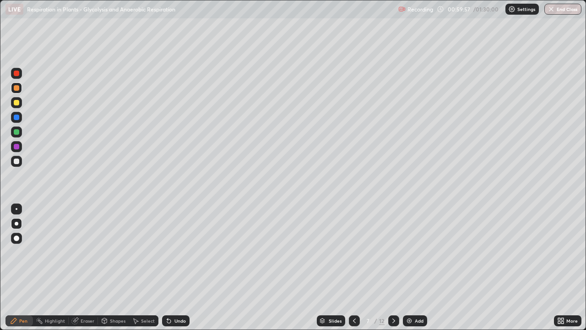
click at [16, 166] on div at bounding box center [16, 161] width 11 height 11
click at [354, 267] on icon at bounding box center [354, 320] width 7 height 7
click at [393, 267] on div at bounding box center [393, 320] width 11 height 11
click at [350, 267] on div at bounding box center [354, 320] width 11 height 11
click at [395, 267] on icon at bounding box center [393, 320] width 7 height 7
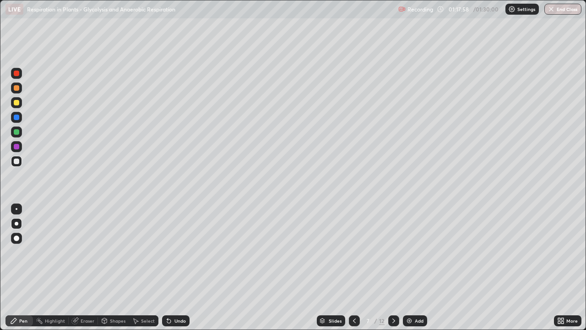
click at [394, 267] on icon at bounding box center [393, 320] width 7 height 7
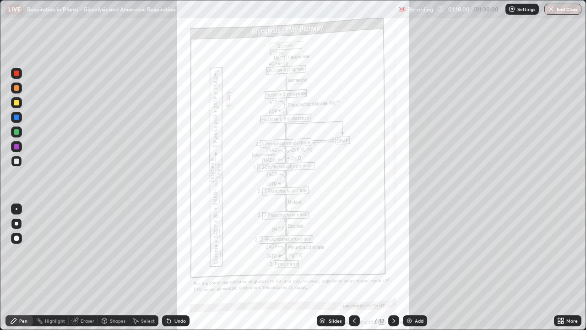
click at [393, 267] on icon at bounding box center [393, 320] width 7 height 7
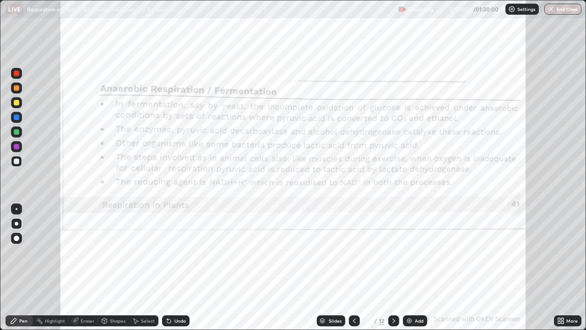
click at [393, 267] on icon at bounding box center [393, 320] width 7 height 7
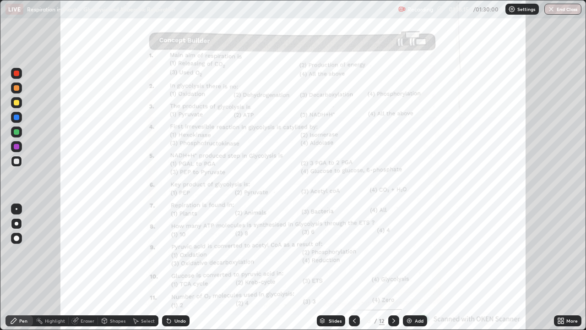
click at [397, 267] on div at bounding box center [393, 320] width 11 height 18
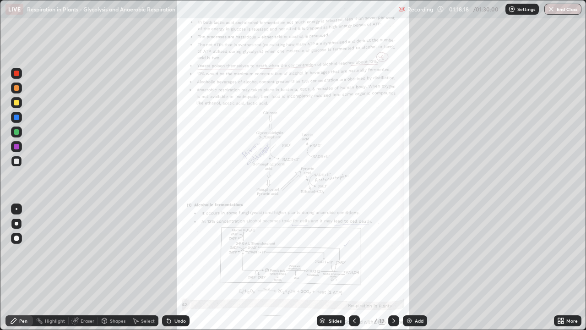
click at [569, 267] on div "More" at bounding box center [572, 320] width 11 height 5
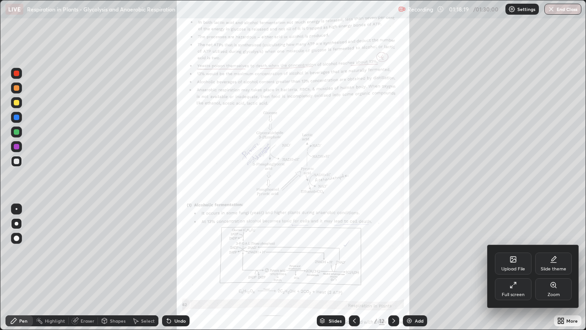
click at [558, 267] on div "Zoom" at bounding box center [553, 289] width 37 height 22
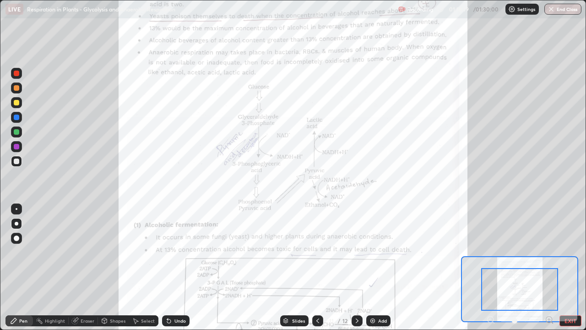
click at [549, 267] on icon at bounding box center [549, 319] width 2 height 0
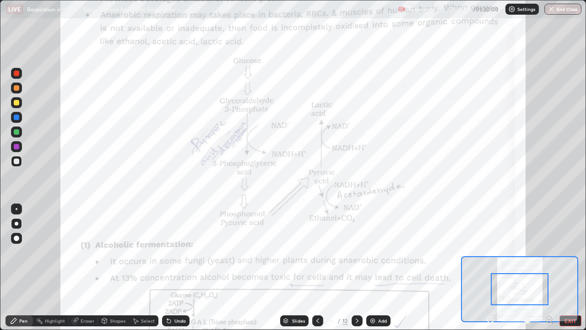
click at [535, 267] on div at bounding box center [520, 289] width 58 height 32
click at [18, 146] on div at bounding box center [16, 146] width 5 height 5
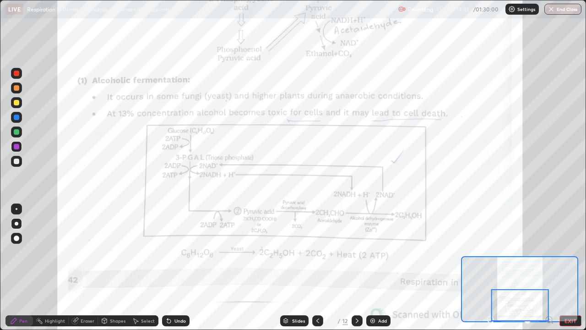
click at [377, 267] on div "Add" at bounding box center [378, 320] width 24 height 11
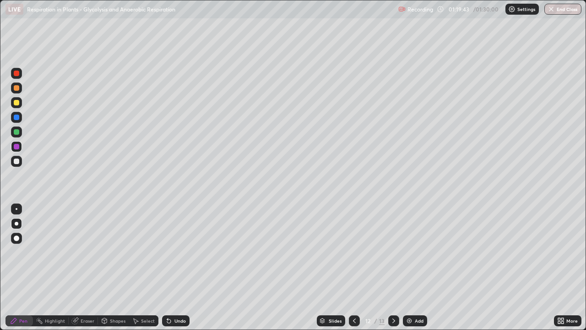
click at [21, 133] on div at bounding box center [16, 131] width 11 height 11
click at [17, 88] on div at bounding box center [16, 87] width 5 height 5
click at [181, 267] on div "Undo" at bounding box center [180, 320] width 11 height 5
click at [177, 267] on div "Undo" at bounding box center [180, 320] width 11 height 5
click at [178, 267] on div "Undo" at bounding box center [180, 320] width 11 height 5
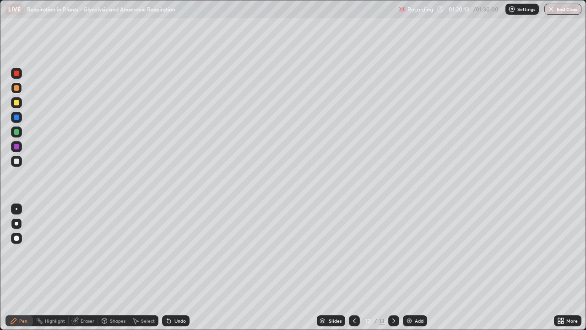
click at [16, 116] on div at bounding box center [16, 117] width 5 height 5
click at [16, 134] on div at bounding box center [16, 131] width 5 height 5
click at [19, 100] on div at bounding box center [16, 102] width 11 height 11
click at [354, 267] on icon at bounding box center [354, 320] width 7 height 7
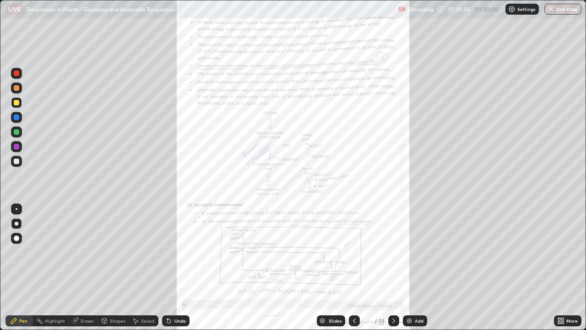
click at [393, 267] on icon at bounding box center [393, 320] width 7 height 7
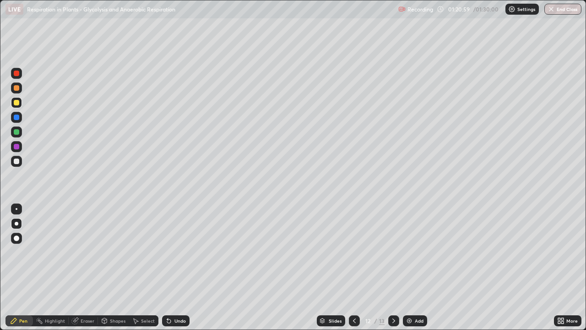
click at [19, 130] on div at bounding box center [16, 131] width 5 height 5
click at [176, 267] on div "Undo" at bounding box center [180, 320] width 11 height 5
click at [15, 88] on div at bounding box center [16, 87] width 5 height 5
click at [17, 163] on div at bounding box center [16, 160] width 5 height 5
click at [175, 267] on div "Undo" at bounding box center [180, 320] width 11 height 5
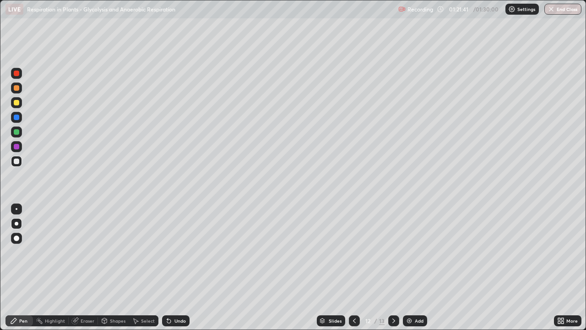
click at [175, 267] on div "Undo" at bounding box center [180, 320] width 11 height 5
click at [17, 103] on div at bounding box center [16, 102] width 5 height 5
click at [15, 87] on div at bounding box center [16, 87] width 5 height 5
click at [416, 267] on div "Add" at bounding box center [419, 320] width 9 height 5
click at [14, 87] on div at bounding box center [16, 87] width 5 height 5
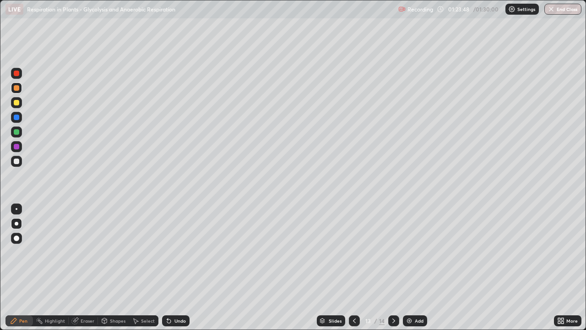
click at [355, 267] on icon at bounding box center [354, 320] width 3 height 5
click at [15, 164] on div at bounding box center [16, 160] width 5 height 5
click at [177, 267] on div "Undo" at bounding box center [180, 320] width 11 height 5
click at [175, 267] on div "Undo" at bounding box center [180, 320] width 11 height 5
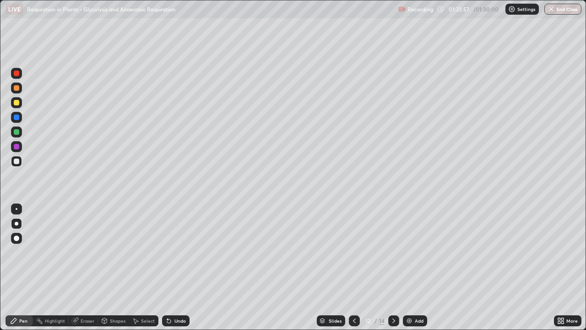
click at [177, 267] on div "Undo" at bounding box center [180, 320] width 11 height 5
click at [176, 267] on div "Undo" at bounding box center [180, 320] width 11 height 5
click at [177, 267] on div "Undo" at bounding box center [180, 320] width 11 height 5
click at [178, 267] on div "Undo" at bounding box center [180, 320] width 11 height 5
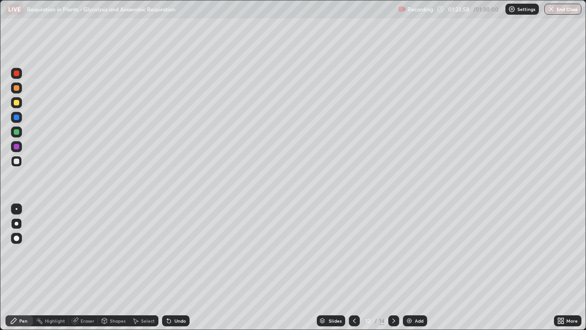
click at [178, 267] on div "Undo" at bounding box center [180, 320] width 11 height 5
click at [178, 267] on div "Undo" at bounding box center [175, 320] width 27 height 11
click at [175, 267] on div "Undo" at bounding box center [180, 320] width 11 height 5
click at [171, 267] on icon at bounding box center [168, 320] width 7 height 7
click at [393, 267] on icon at bounding box center [393, 320] width 7 height 7
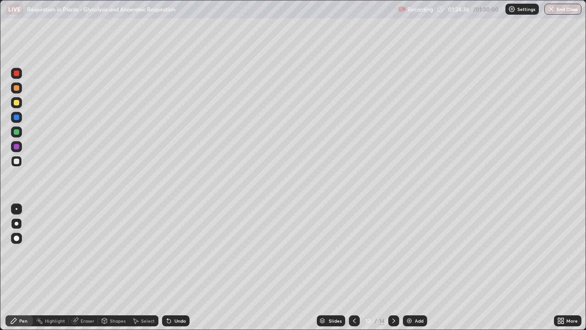
click at [393, 267] on div at bounding box center [393, 320] width 11 height 11
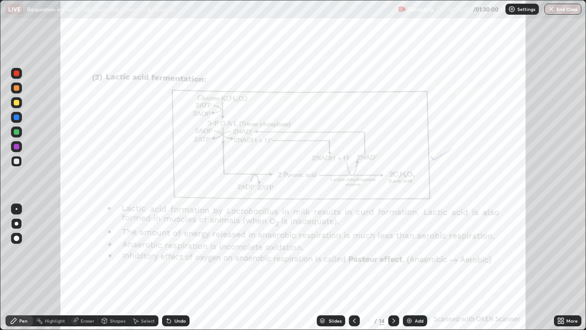
click at [17, 87] on div at bounding box center [16, 87] width 5 height 5
click at [393, 267] on icon at bounding box center [393, 320] width 7 height 7
click at [354, 267] on icon at bounding box center [354, 320] width 7 height 7
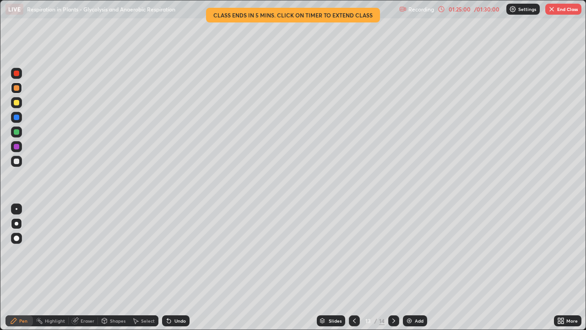
click at [16, 103] on div at bounding box center [16, 102] width 5 height 5
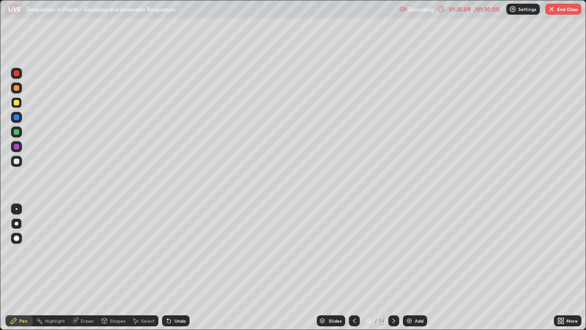
click at [175, 267] on div "Undo" at bounding box center [180, 320] width 11 height 5
click at [353, 267] on icon at bounding box center [354, 320] width 7 height 7
click at [392, 267] on icon at bounding box center [393, 320] width 7 height 7
click at [181, 267] on div "Undo" at bounding box center [175, 320] width 27 height 11
click at [18, 113] on div at bounding box center [16, 117] width 11 height 11
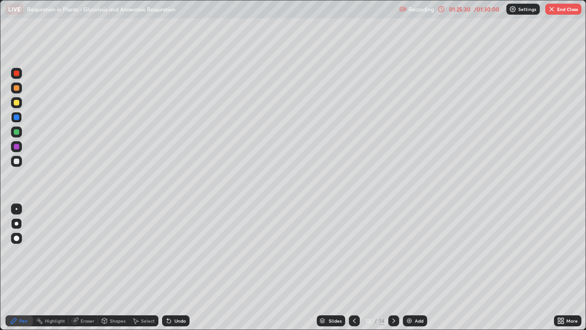
click at [17, 104] on div at bounding box center [16, 102] width 5 height 5
click at [16, 87] on div at bounding box center [16, 87] width 5 height 5
click at [20, 103] on div at bounding box center [16, 102] width 11 height 11
click at [16, 162] on div at bounding box center [16, 160] width 5 height 5
click at [354, 267] on icon at bounding box center [354, 320] width 7 height 7
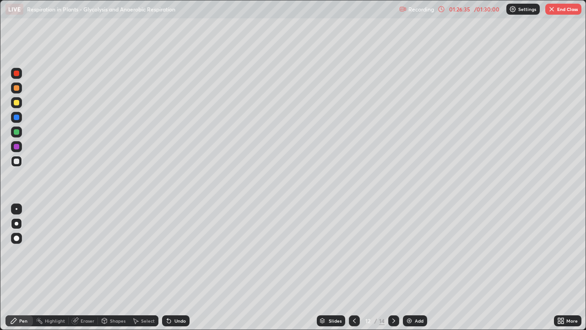
click at [353, 267] on div at bounding box center [354, 320] width 11 height 18
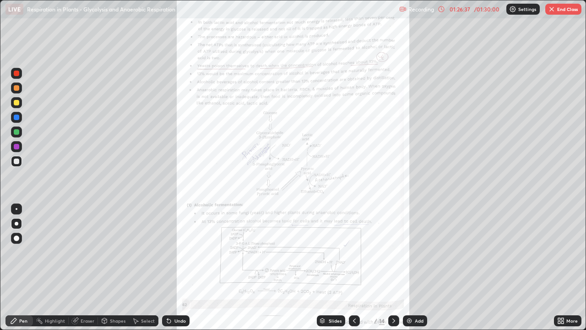
click at [573, 267] on div "More" at bounding box center [567, 320] width 27 height 11
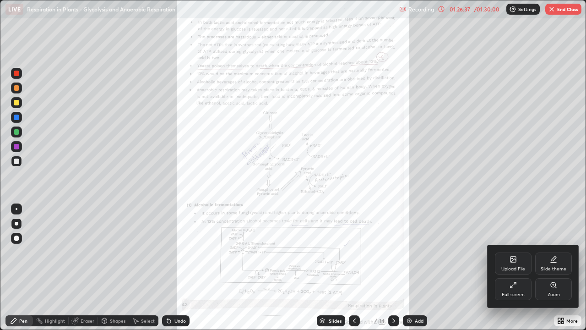
click at [556, 267] on icon at bounding box center [553, 284] width 7 height 7
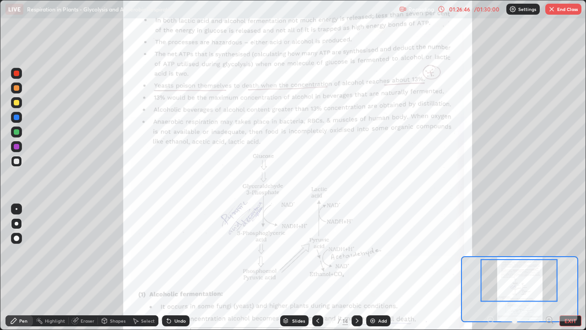
click at [15, 116] on div at bounding box center [16, 117] width 5 height 5
click at [356, 267] on icon at bounding box center [357, 320] width 3 height 5
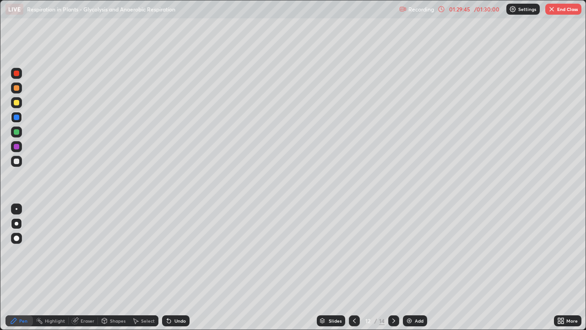
click at [180, 267] on div "Undo" at bounding box center [175, 320] width 27 height 11
click at [17, 87] on div at bounding box center [16, 87] width 5 height 5
click at [393, 267] on icon at bounding box center [393, 320] width 7 height 7
click at [21, 114] on div at bounding box center [16, 117] width 11 height 11
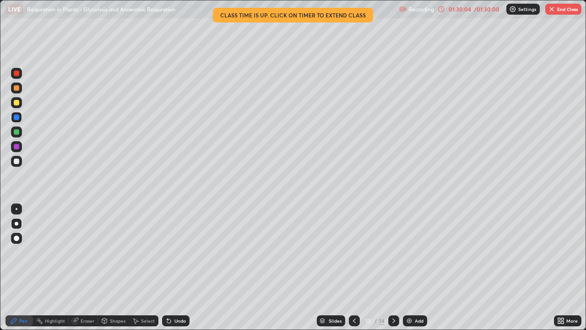
click at [355, 267] on icon at bounding box center [354, 320] width 7 height 7
click at [354, 267] on icon at bounding box center [354, 320] width 7 height 7
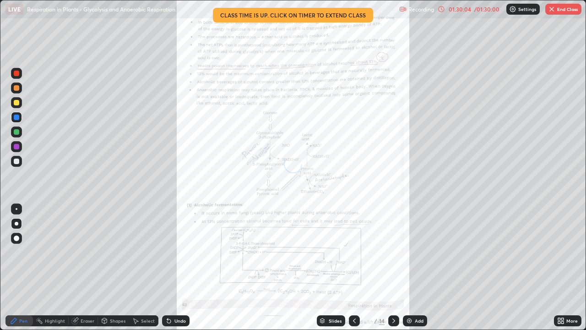
click at [354, 267] on icon at bounding box center [354, 320] width 3 height 5
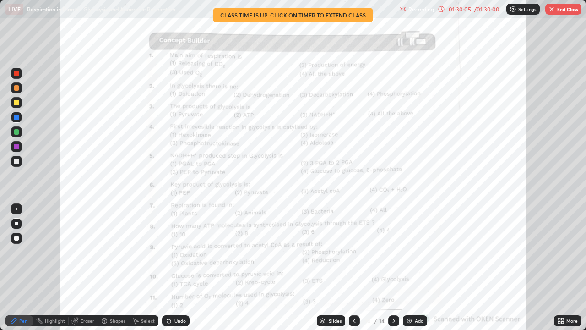
click at [355, 267] on icon at bounding box center [354, 320] width 7 height 7
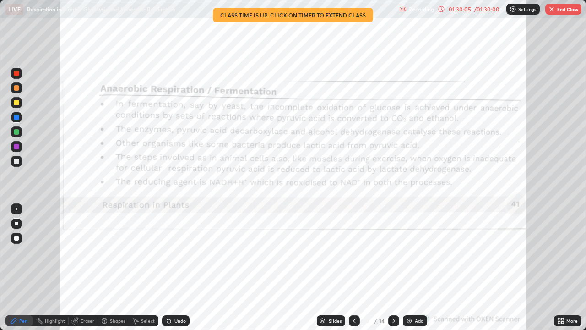
click at [355, 267] on icon at bounding box center [354, 320] width 7 height 7
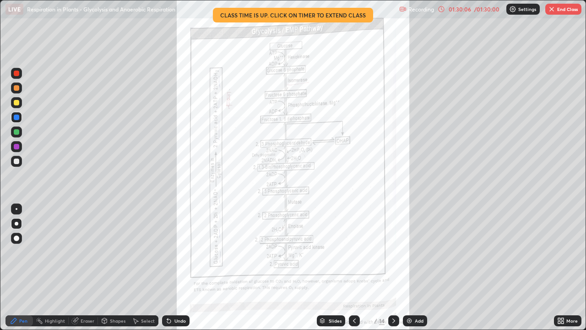
click at [353, 267] on icon at bounding box center [354, 320] width 3 height 5
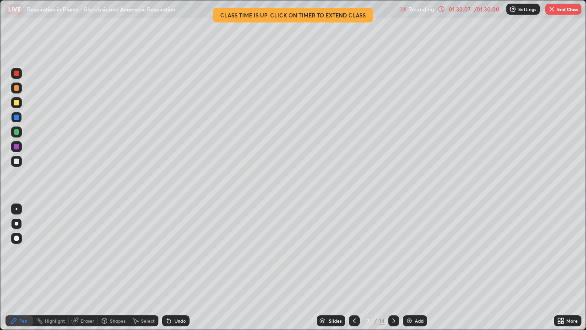
click at [351, 267] on icon at bounding box center [354, 320] width 7 height 7
click at [18, 100] on div at bounding box center [16, 102] width 5 height 5
click at [389, 267] on div at bounding box center [393, 320] width 11 height 11
click at [393, 267] on icon at bounding box center [393, 320] width 7 height 7
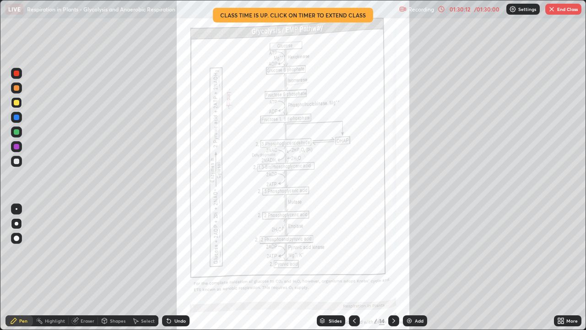
click at [393, 267] on icon at bounding box center [393, 320] width 7 height 7
click at [389, 267] on div at bounding box center [393, 320] width 11 height 11
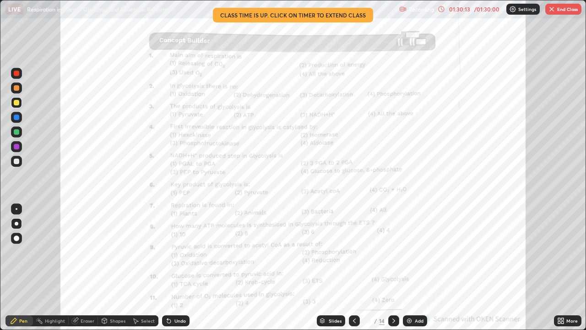
click at [382, 267] on div "14" at bounding box center [381, 321] width 5 height 8
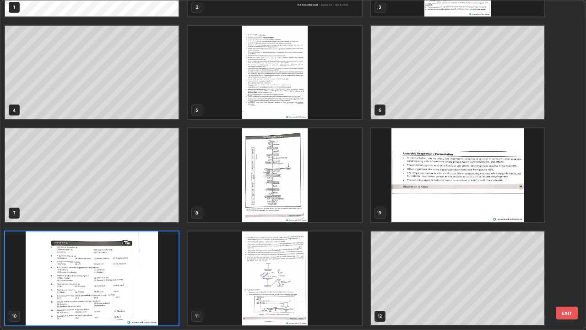
scroll to position [326, 581]
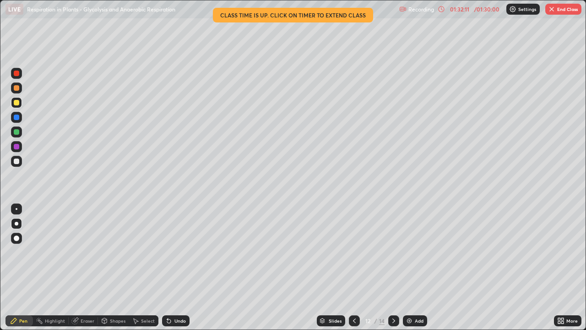
click at [88, 267] on div "Eraser" at bounding box center [83, 320] width 29 height 11
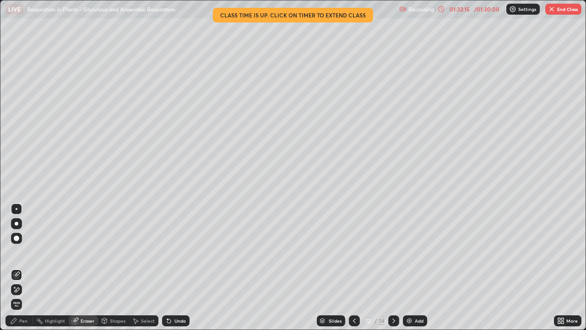
click at [14, 267] on icon at bounding box center [13, 320] width 5 height 5
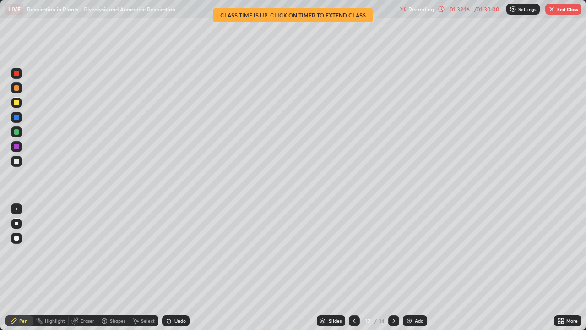
click at [20, 86] on div at bounding box center [16, 87] width 11 height 11
click at [393, 267] on icon at bounding box center [393, 320] width 7 height 7
click at [86, 267] on div "Eraser" at bounding box center [88, 320] width 14 height 5
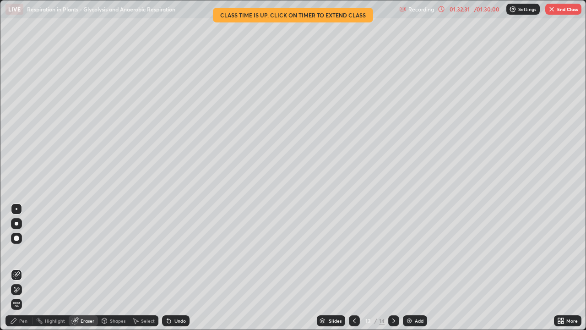
click at [11, 267] on icon at bounding box center [13, 320] width 5 height 5
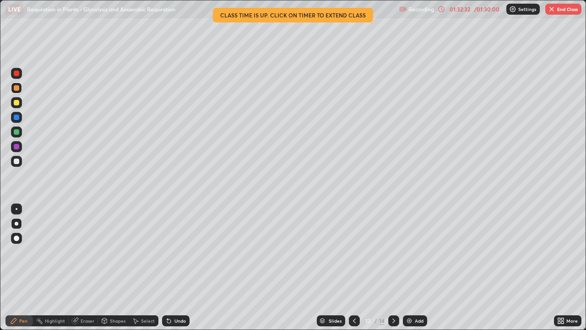
click at [16, 115] on div at bounding box center [16, 117] width 5 height 5
click at [352, 267] on icon at bounding box center [354, 320] width 7 height 7
click at [353, 267] on icon at bounding box center [354, 320] width 7 height 7
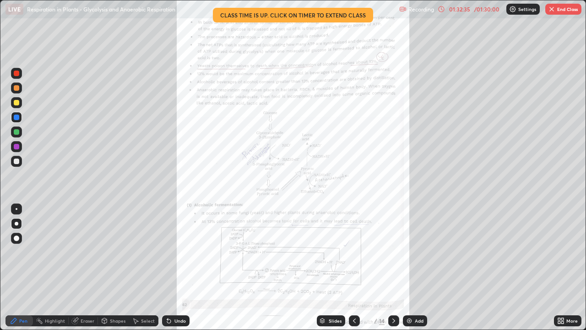
click at [355, 267] on icon at bounding box center [354, 320] width 7 height 7
click at [353, 267] on icon at bounding box center [354, 320] width 7 height 7
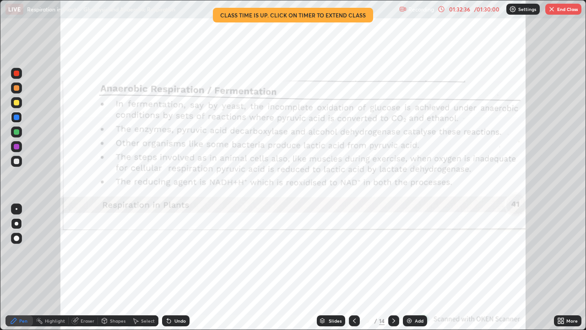
click at [353, 267] on icon at bounding box center [354, 320] width 3 height 5
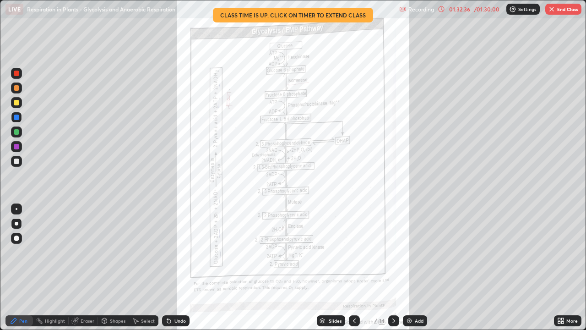
click at [354, 267] on icon at bounding box center [354, 320] width 7 height 7
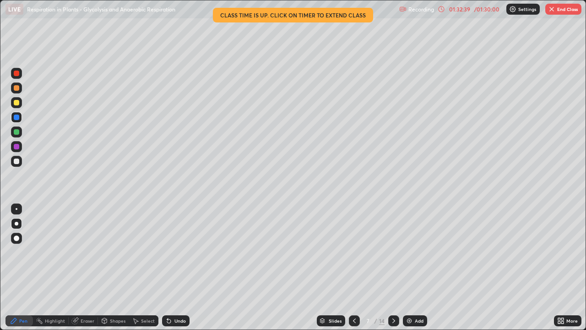
click at [16, 88] on div at bounding box center [16, 87] width 5 height 5
click at [354, 267] on icon at bounding box center [354, 320] width 7 height 7
click at [388, 267] on div at bounding box center [393, 320] width 11 height 11
click at [567, 10] on button "End Class" at bounding box center [564, 9] width 36 height 11
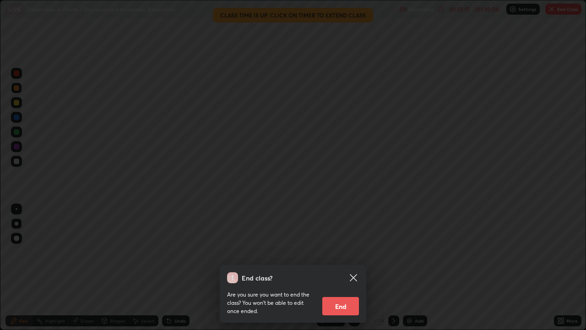
click at [353, 267] on button "End" at bounding box center [340, 306] width 37 height 18
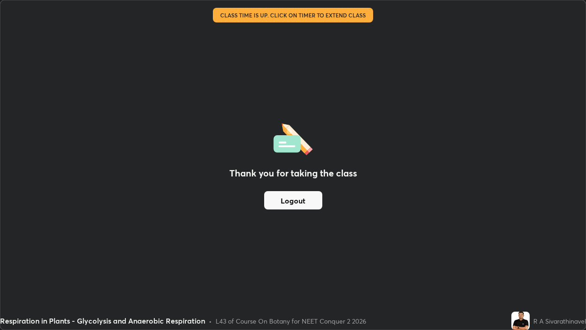
click at [295, 206] on button "Logout" at bounding box center [293, 200] width 58 height 18
click at [305, 200] on button "Logout" at bounding box center [293, 200] width 58 height 18
